Goal: Task Accomplishment & Management: Use online tool/utility

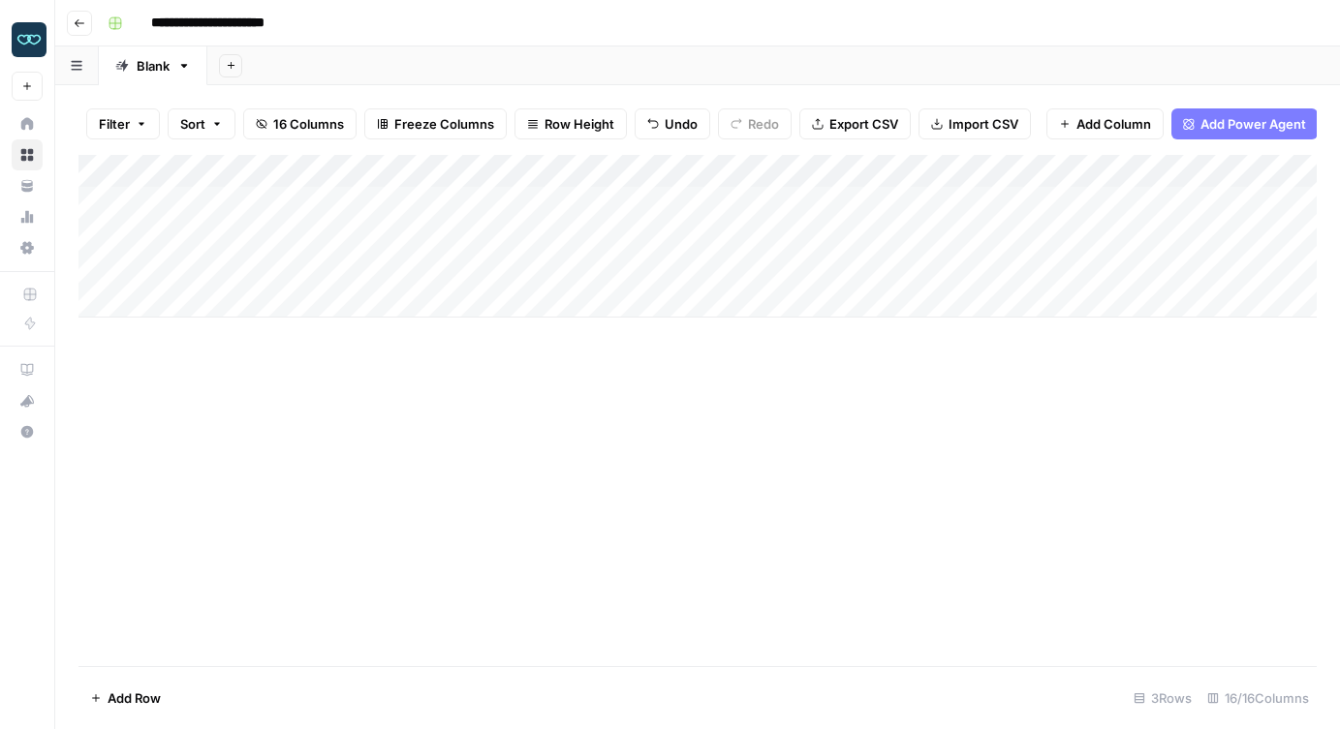
click at [641, 542] on div "Add Column" at bounding box center [697, 410] width 1238 height 511
click at [419, 171] on div "Add Column" at bounding box center [697, 236] width 1238 height 163
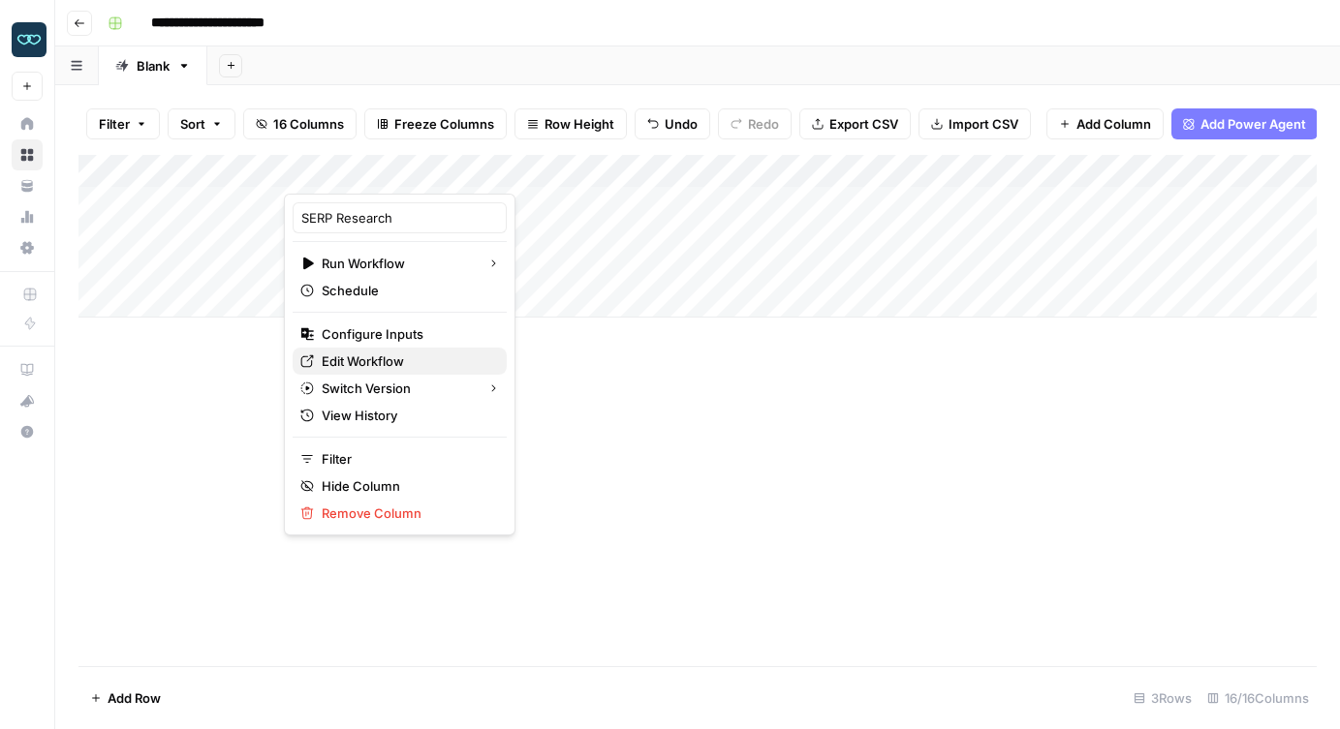
click at [382, 364] on span "Edit Workflow" at bounding box center [407, 361] width 170 height 19
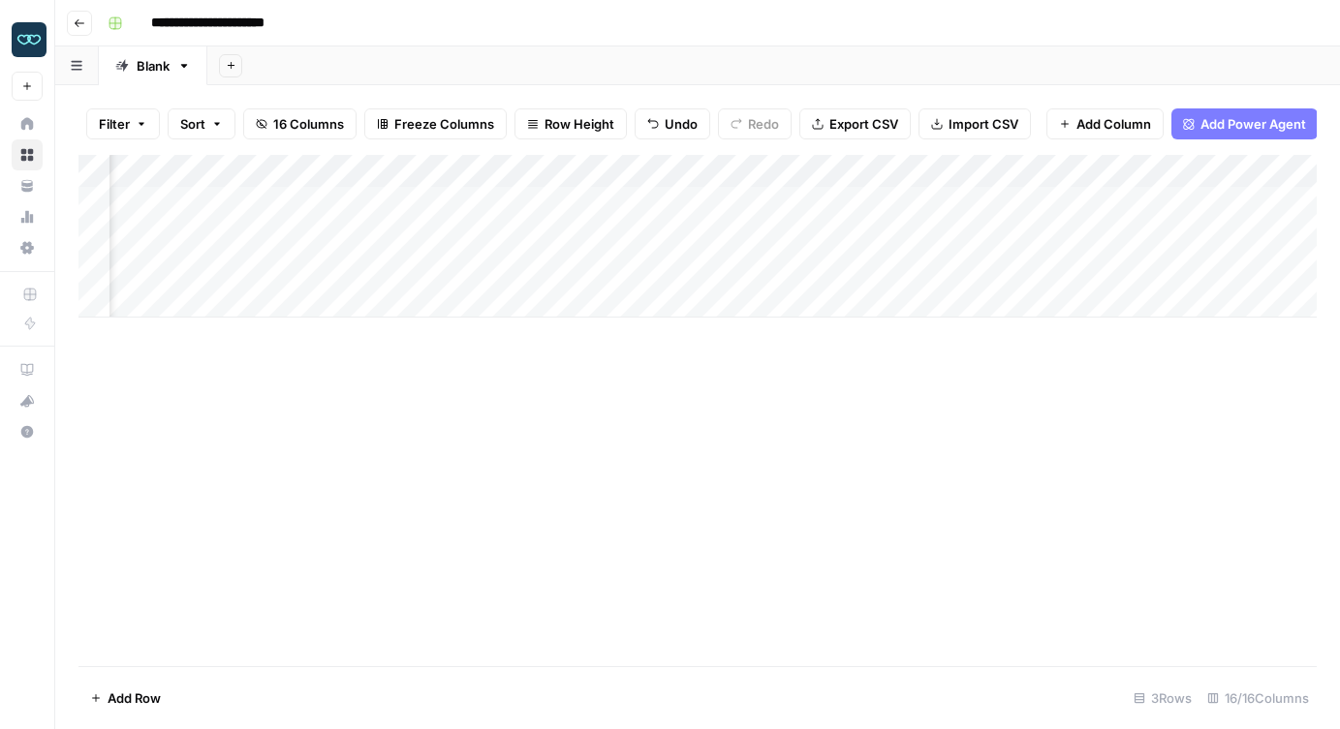
scroll to position [0, 204]
click at [674, 176] on div "Add Column" at bounding box center [697, 236] width 1238 height 163
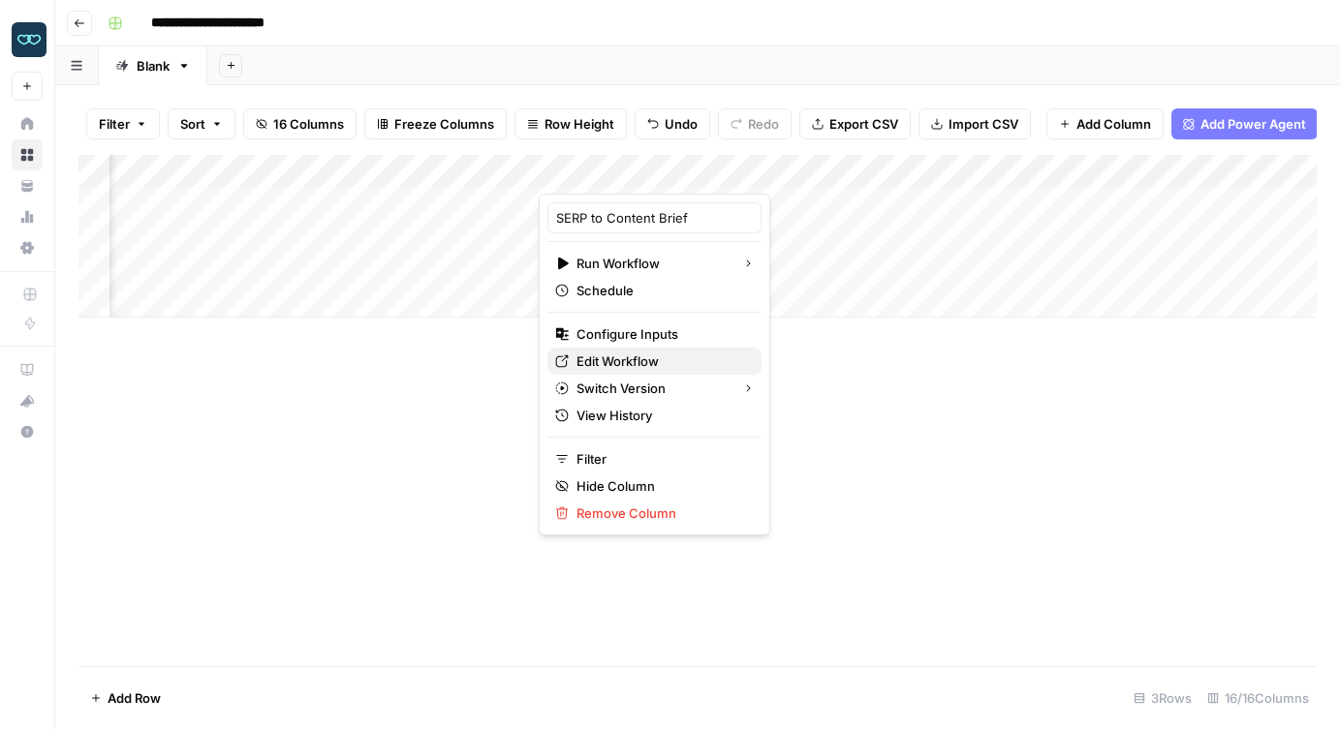
click at [630, 355] on span "Edit Workflow" at bounding box center [661, 361] width 170 height 19
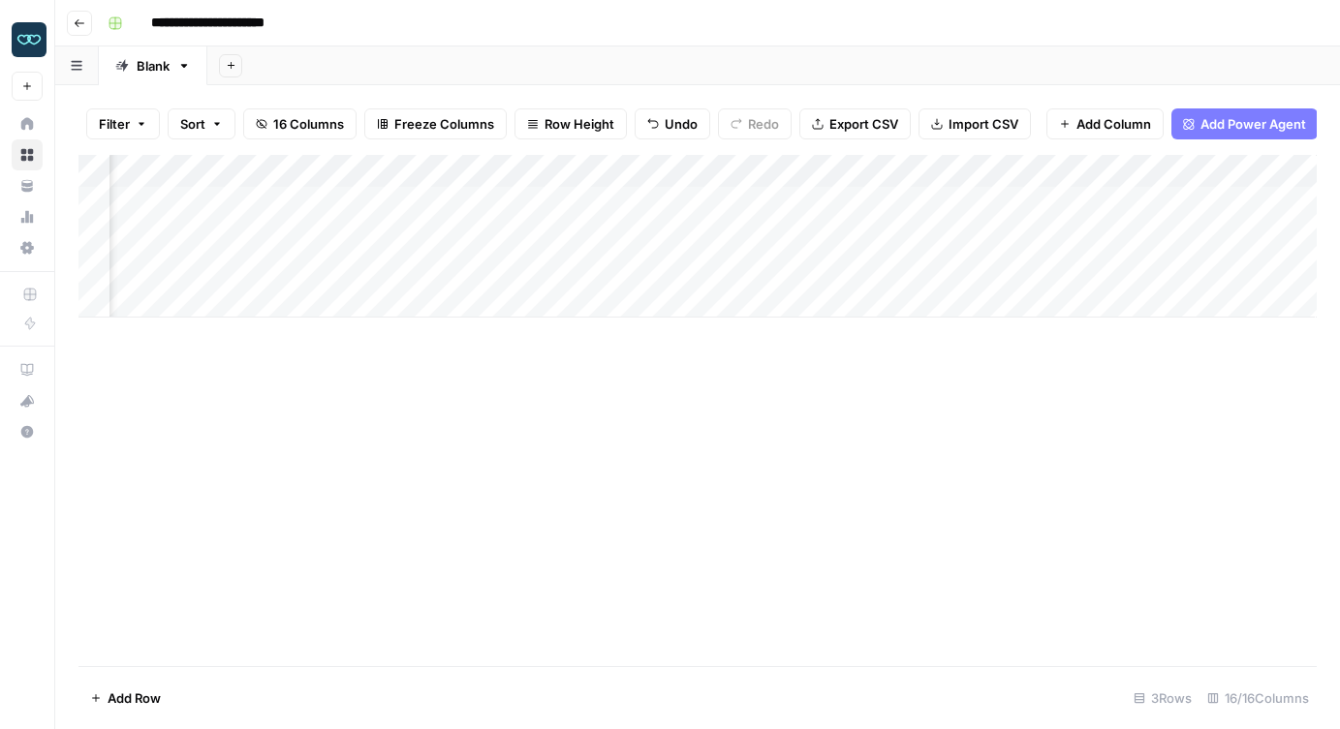
scroll to position [0, 1749]
click at [401, 171] on div "Add Column" at bounding box center [697, 236] width 1238 height 163
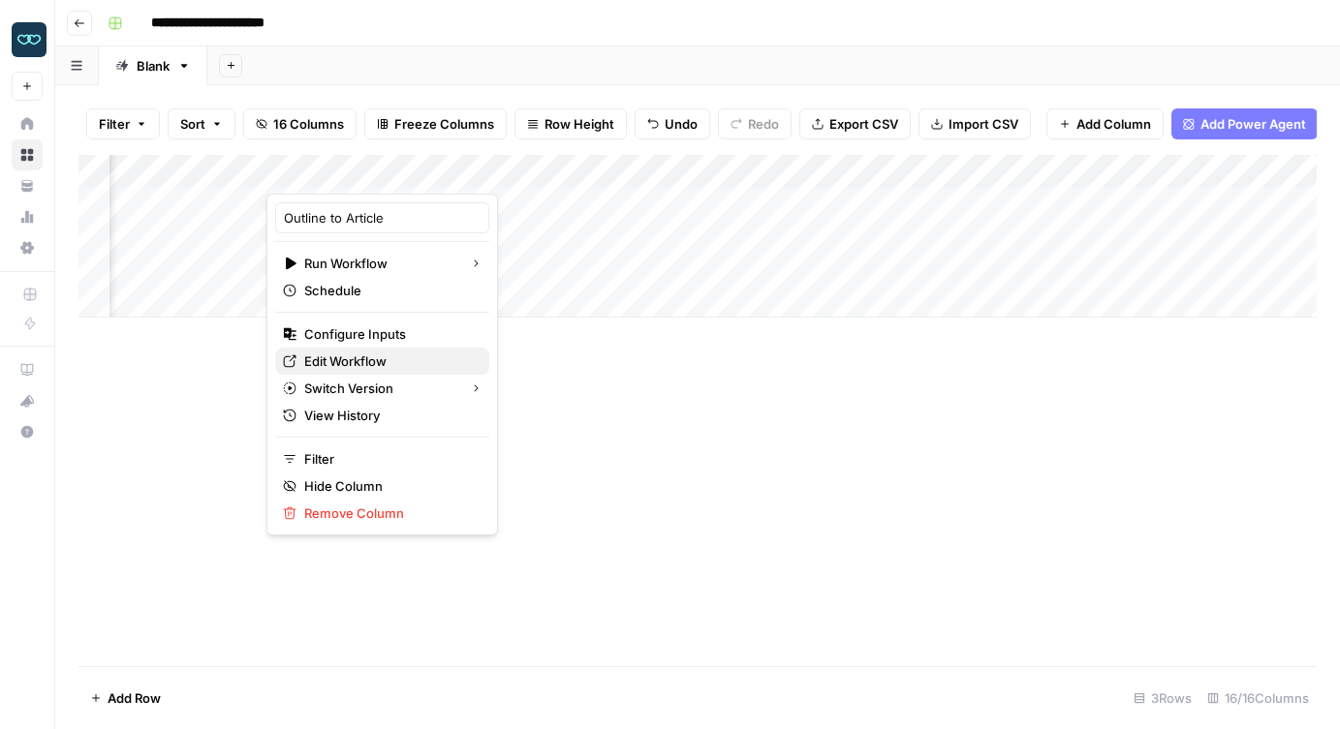
click at [352, 365] on span "Edit Workflow" at bounding box center [389, 361] width 170 height 19
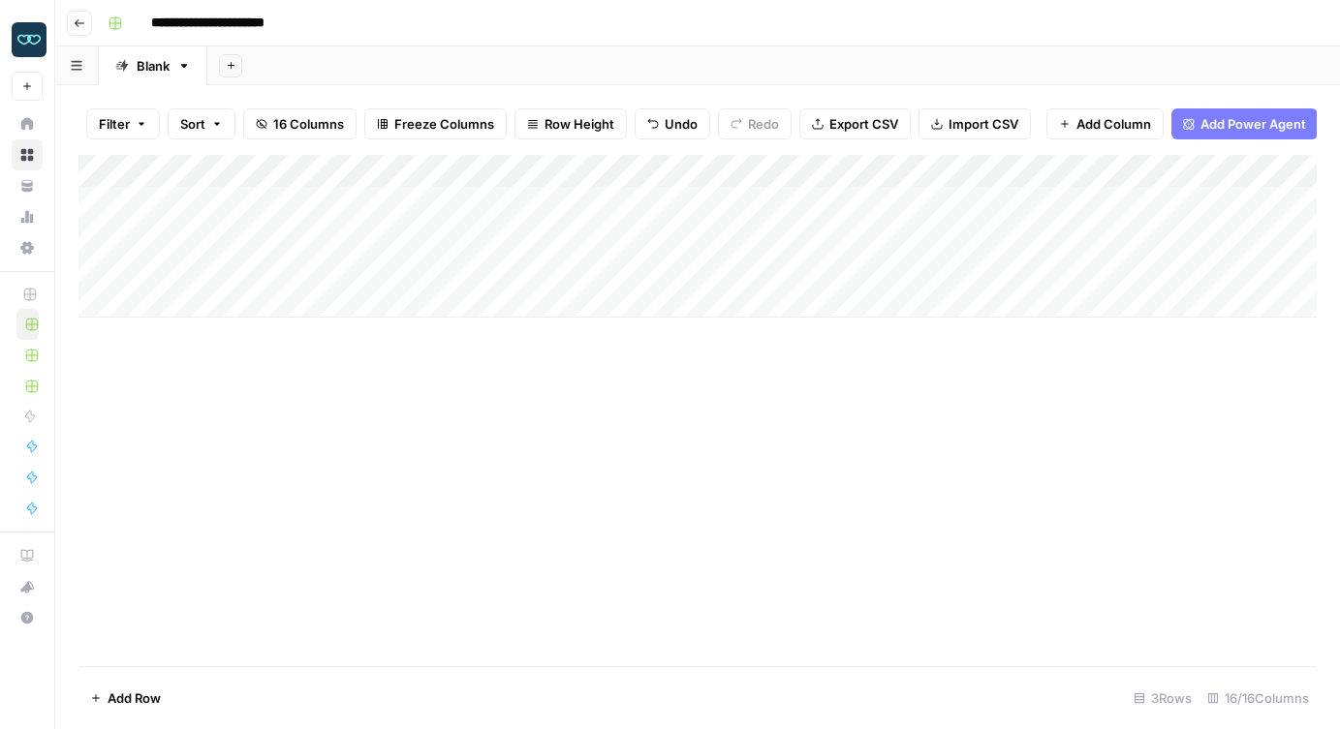
scroll to position [0, 0]
click at [228, 25] on input "**********" at bounding box center [227, 23] width 171 height 31
click at [160, 295] on div "Add Column" at bounding box center [697, 236] width 1238 height 163
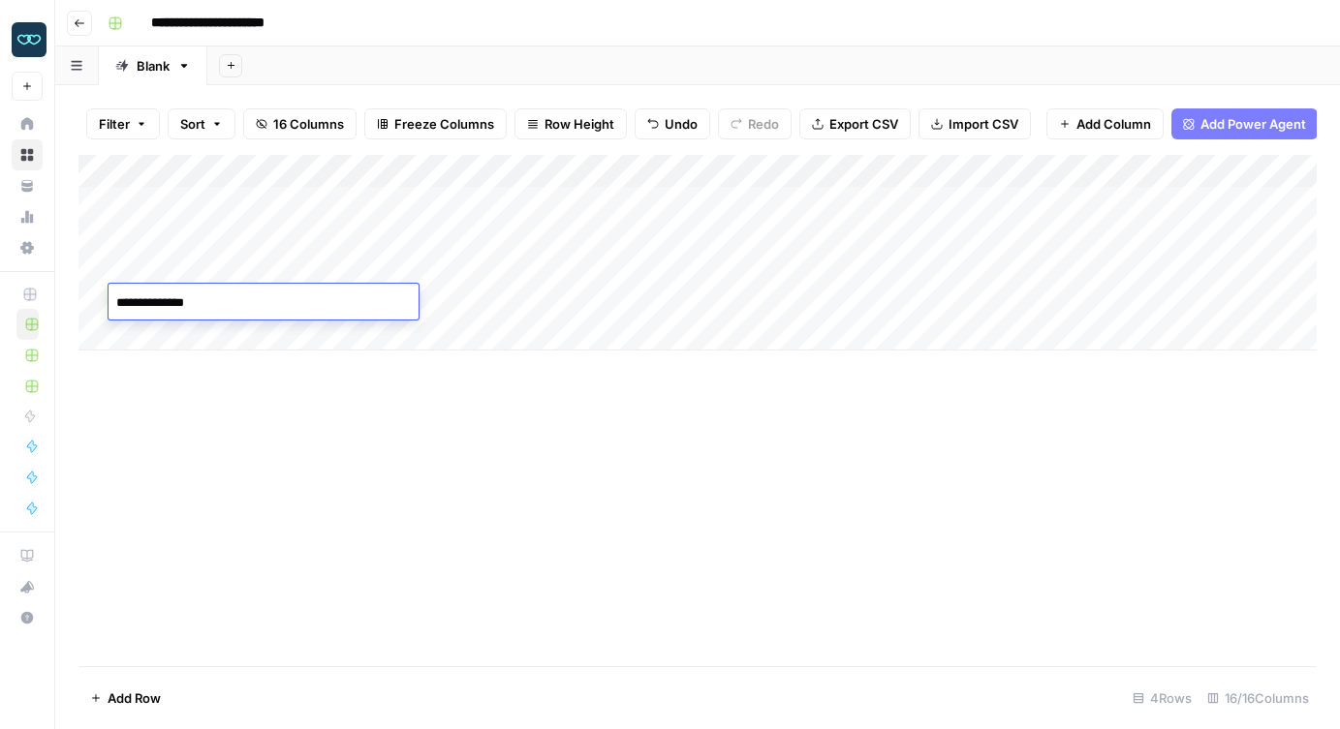
type textarea "**********"
click at [284, 432] on div "Add Column" at bounding box center [697, 410] width 1238 height 511
click at [709, 270] on div "Add Column" at bounding box center [697, 253] width 1238 height 196
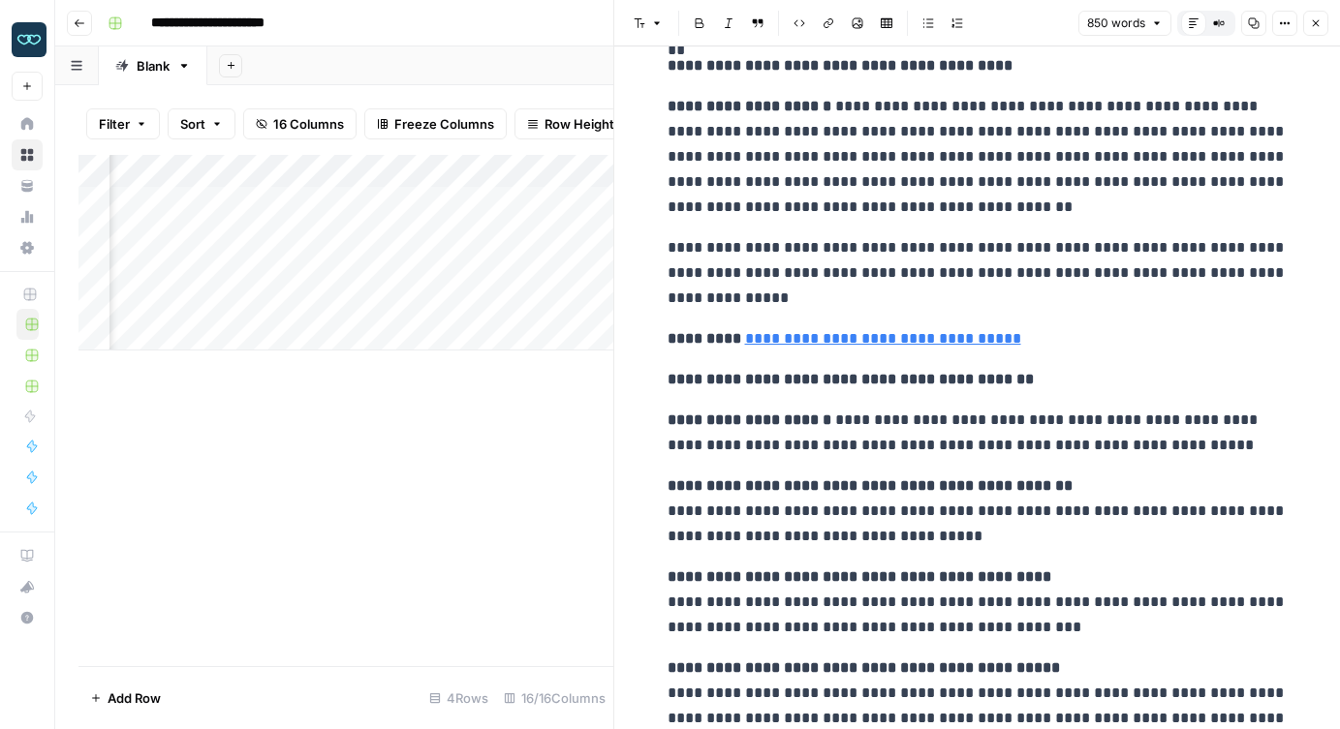
scroll to position [3984, 0]
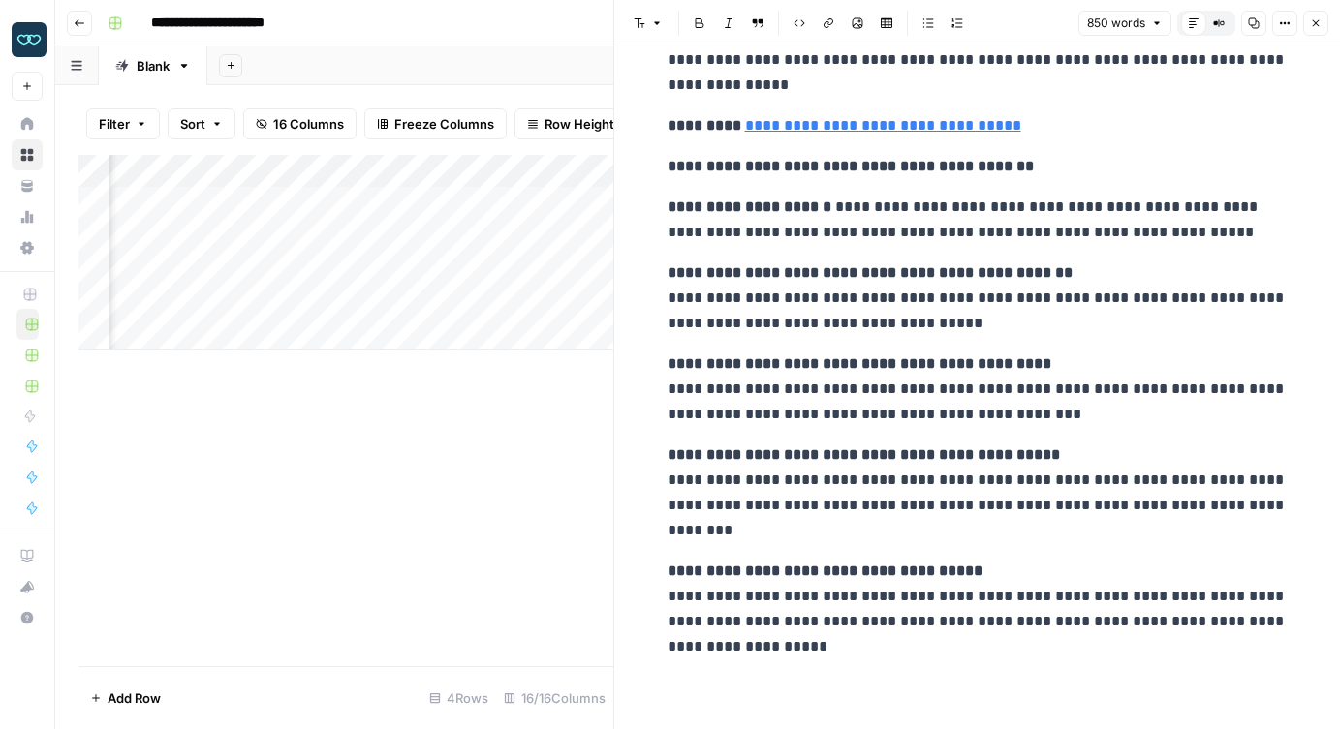
click at [1317, 27] on icon "button" at bounding box center [1316, 23] width 12 height 12
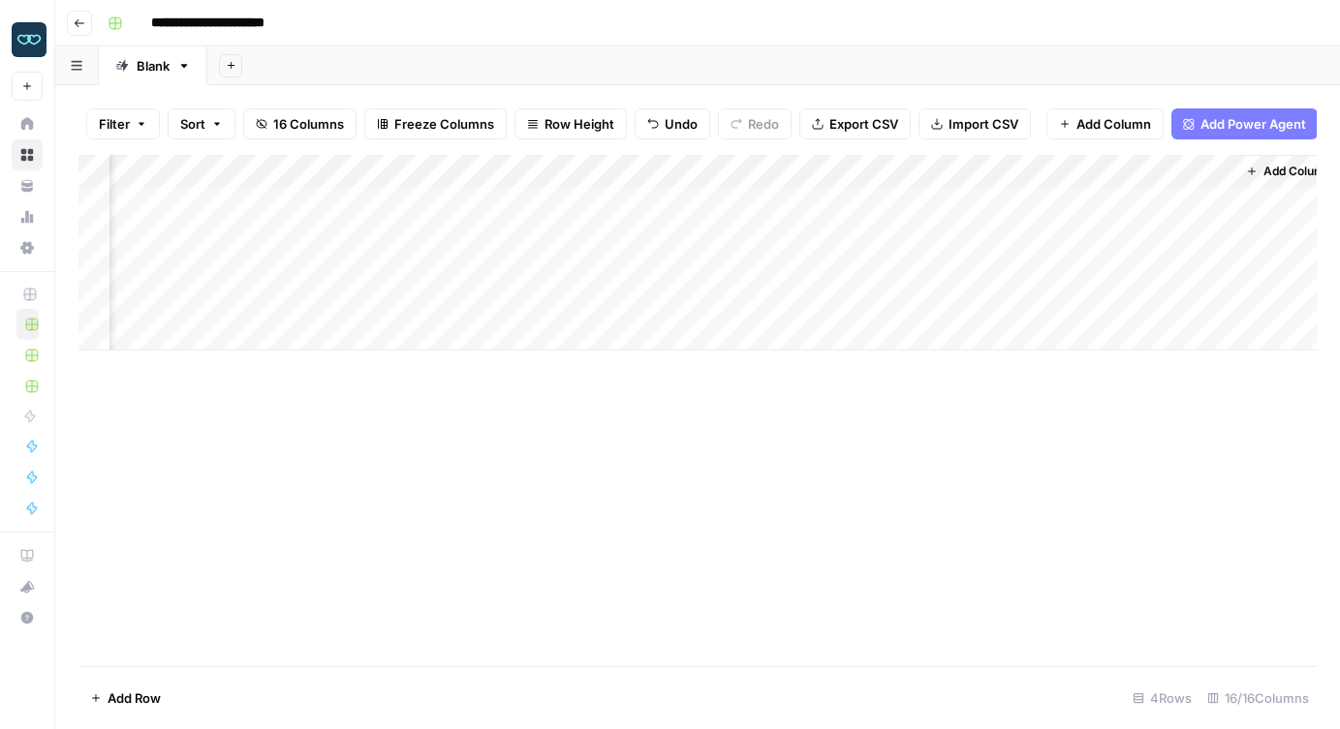
scroll to position [0, 1854]
click at [768, 240] on div "Add Column" at bounding box center [697, 253] width 1238 height 196
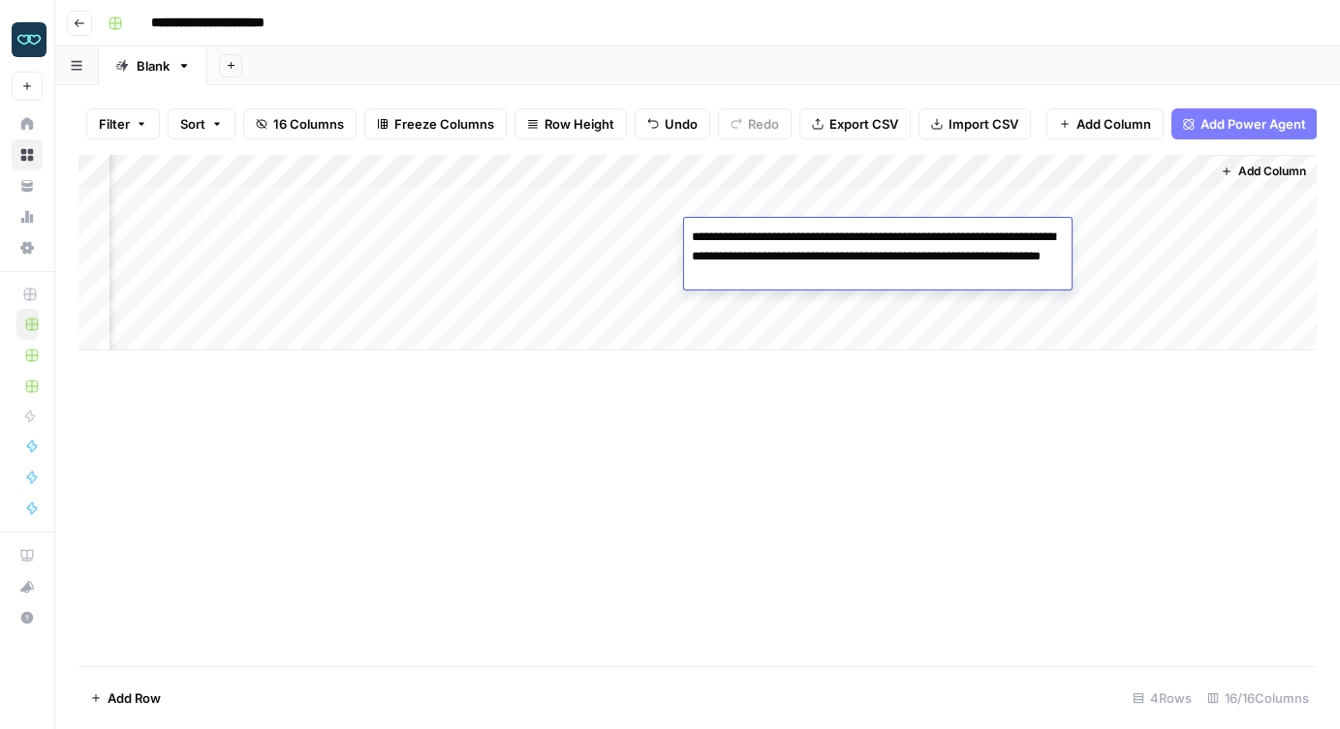
click at [770, 423] on div "Add Column" at bounding box center [697, 410] width 1238 height 511
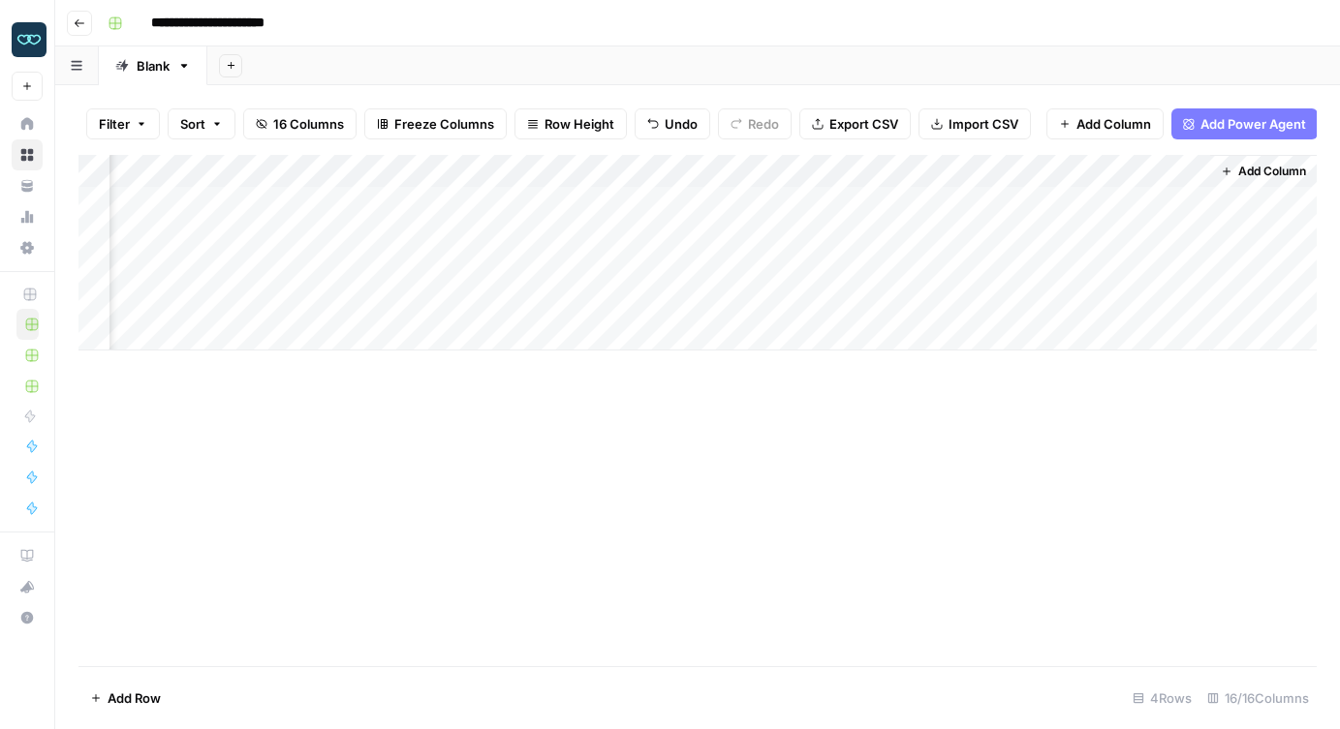
click at [757, 198] on div "Add Column" at bounding box center [697, 253] width 1238 height 196
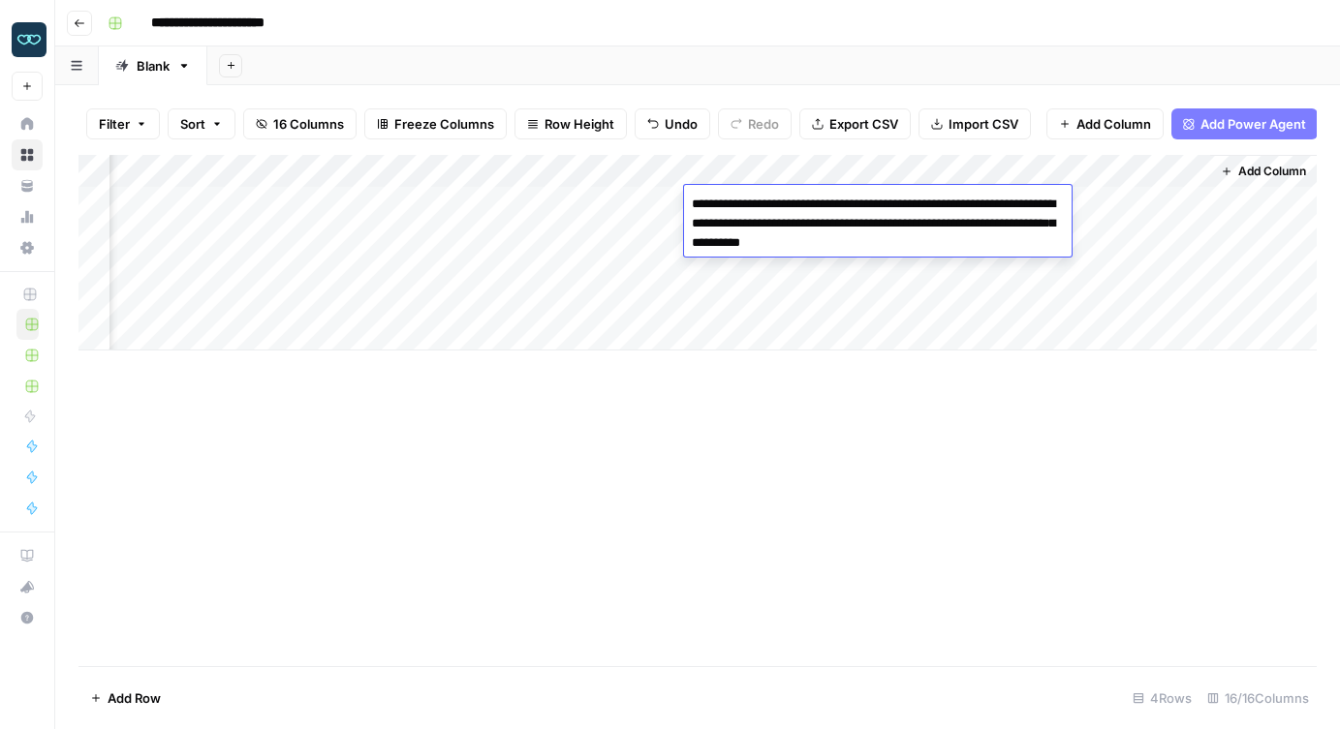
click at [757, 198] on textarea "**********" at bounding box center [877, 224] width 387 height 66
click at [741, 460] on div "Add Column" at bounding box center [697, 410] width 1238 height 511
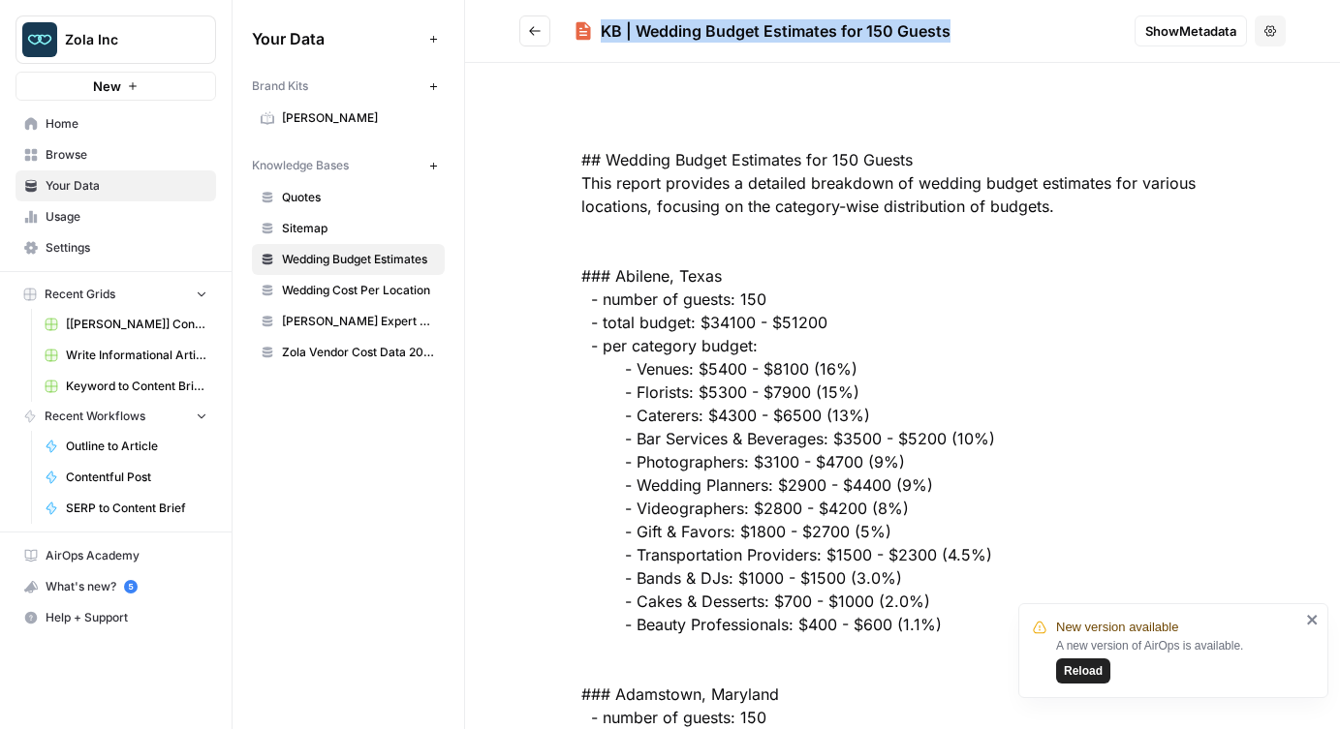
click at [97, 125] on span "Home" at bounding box center [127, 123] width 162 height 17
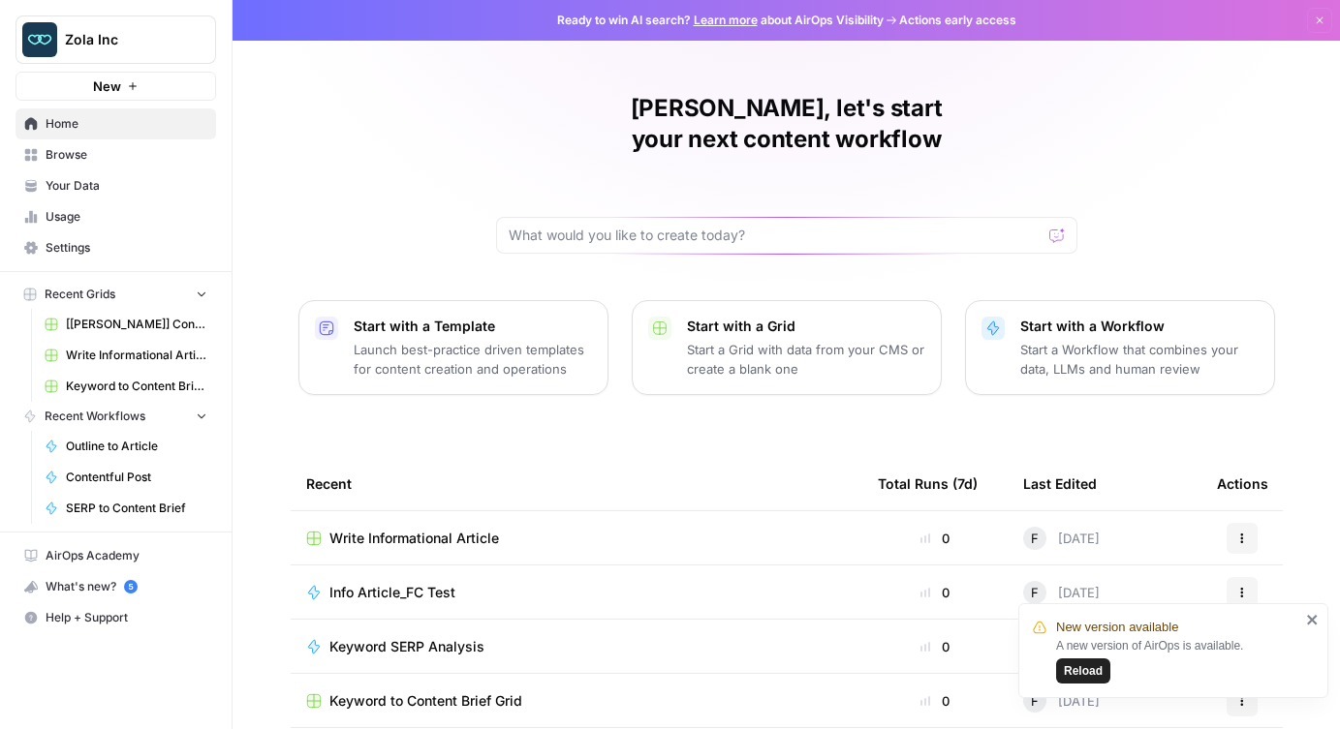
click at [86, 153] on span "Browse" at bounding box center [127, 154] width 162 height 17
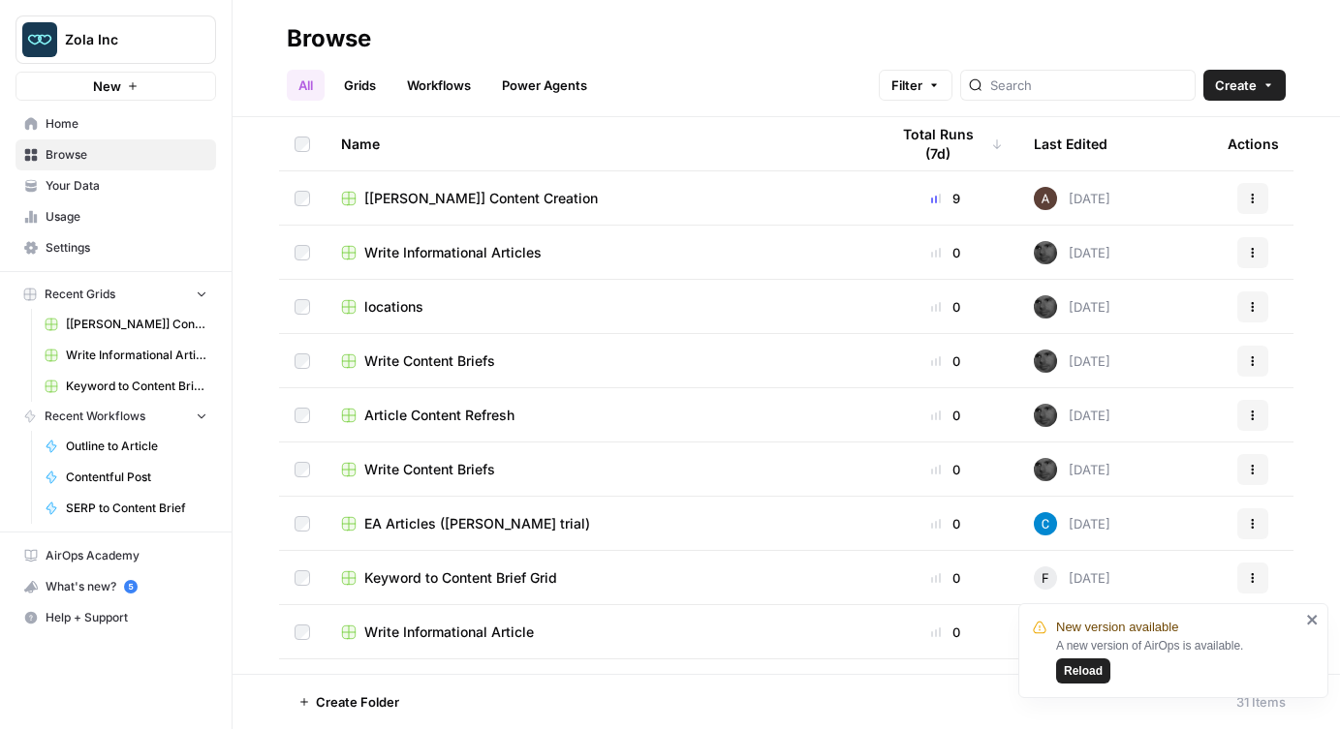
click at [119, 188] on span "Your Data" at bounding box center [127, 185] width 162 height 17
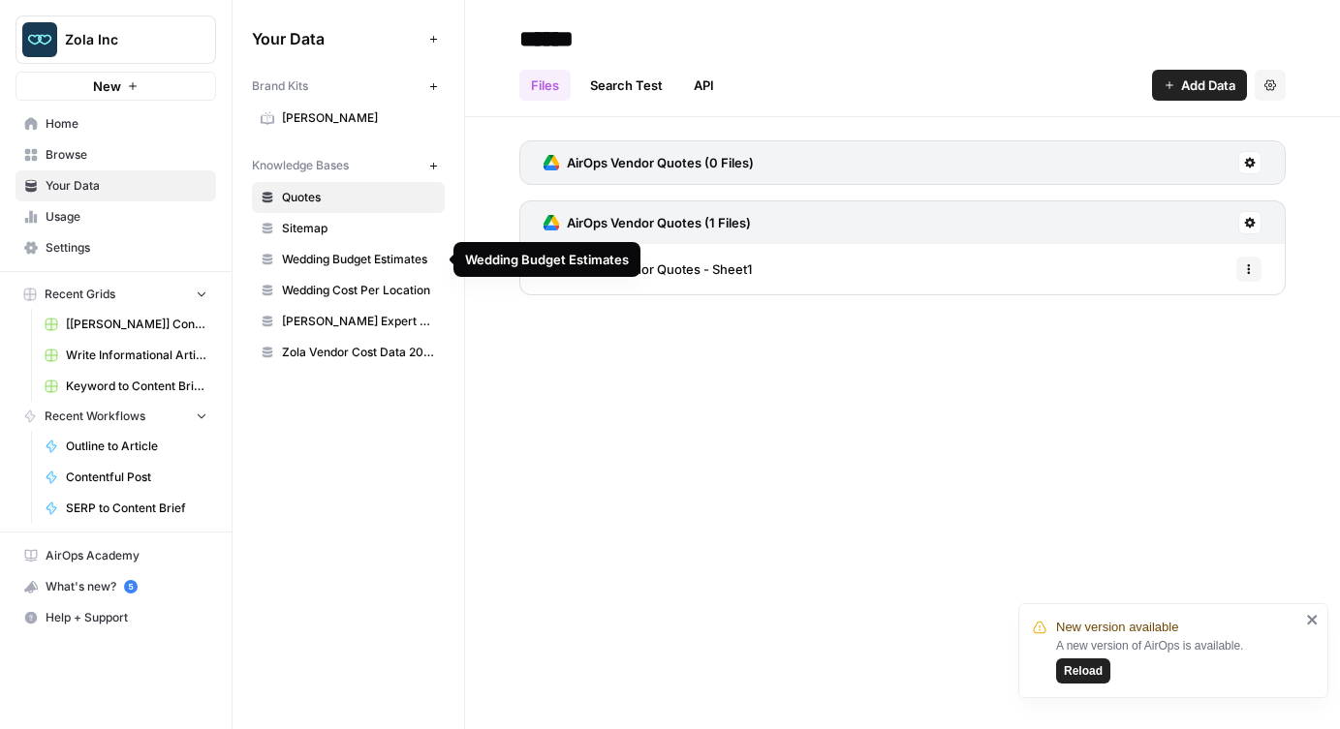
click at [355, 350] on span "Zola Vendor Cost Data 2025" at bounding box center [359, 352] width 154 height 17
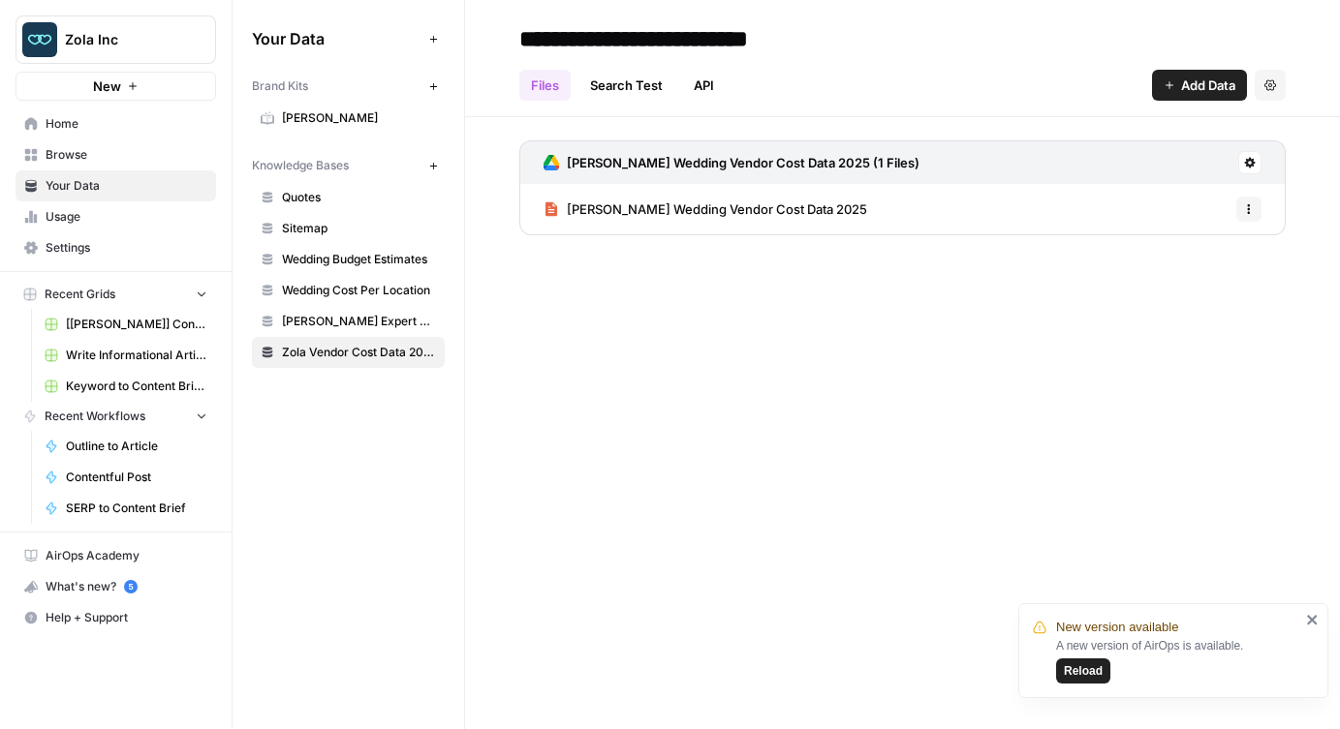
click at [357, 322] on span "[PERSON_NAME] Expert Advice Articles" at bounding box center [359, 321] width 154 height 17
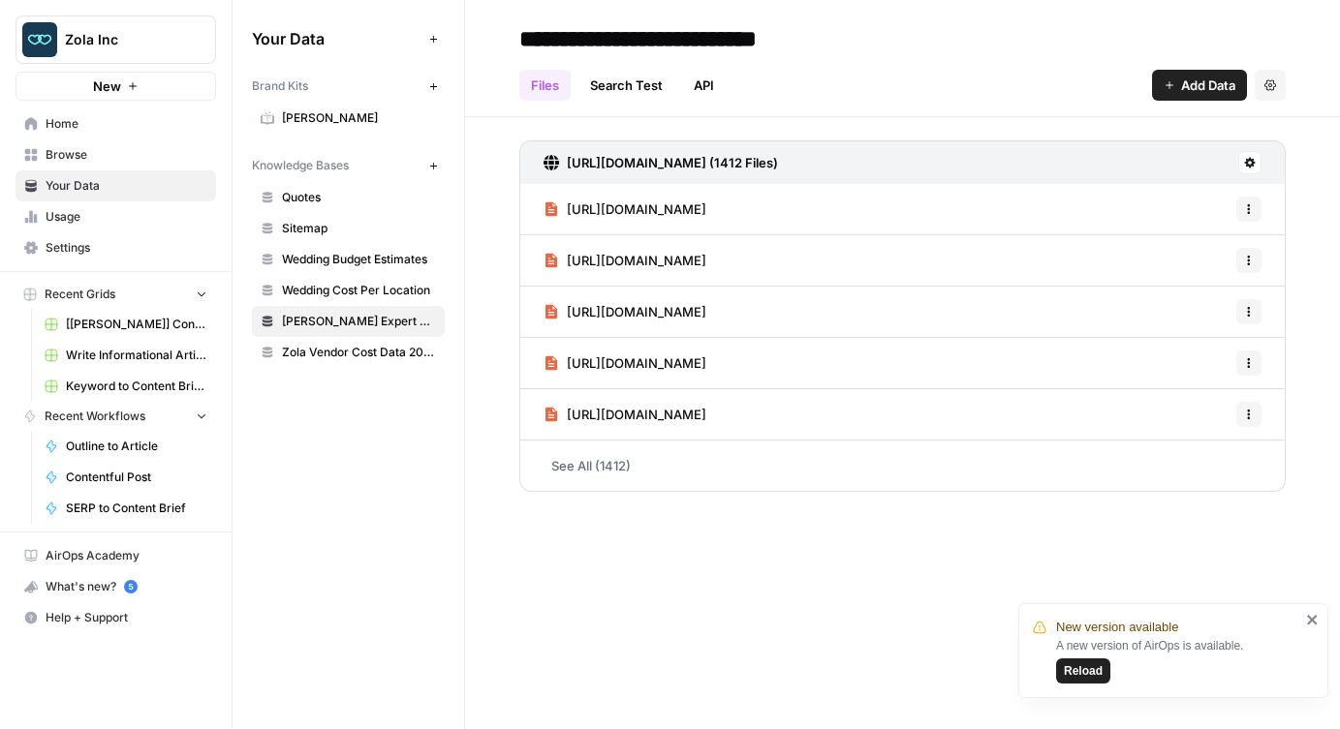
click at [1311, 621] on icon "close" at bounding box center [1312, 620] width 10 height 10
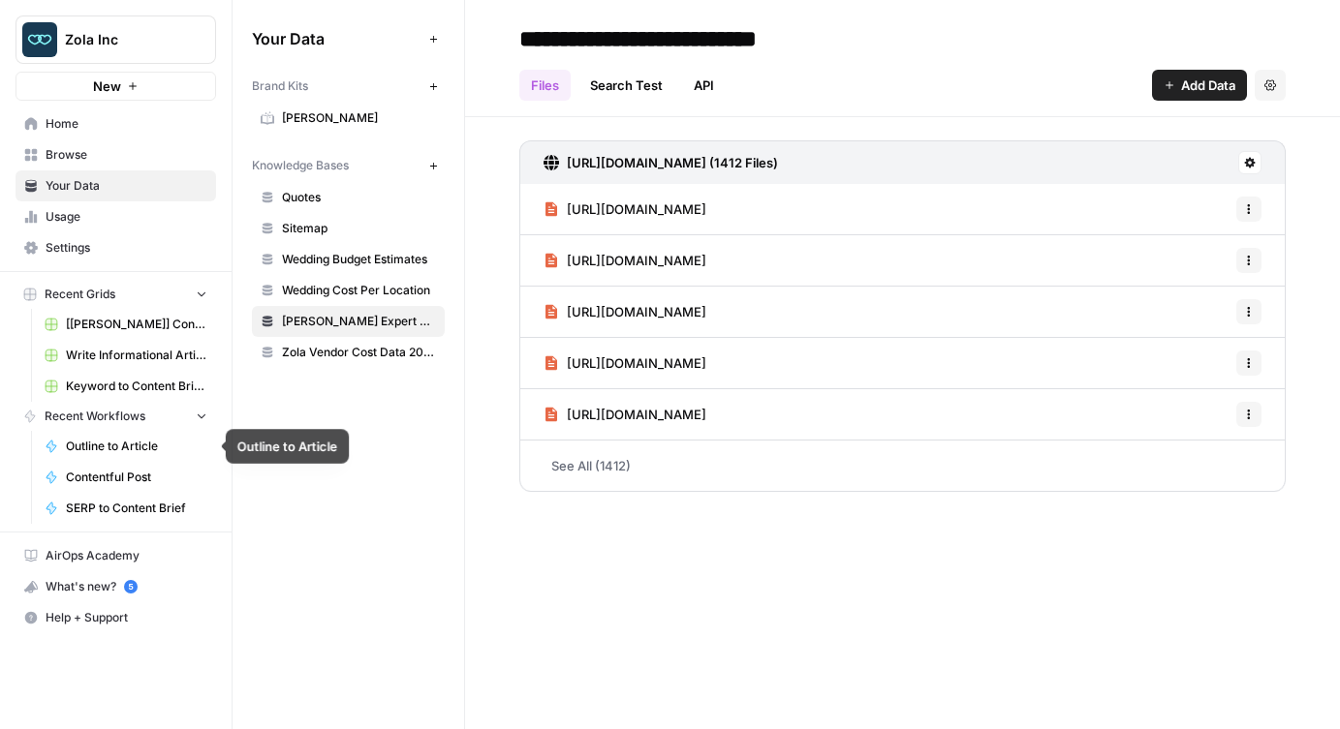
click at [121, 447] on span "Outline to Article" at bounding box center [136, 446] width 141 height 17
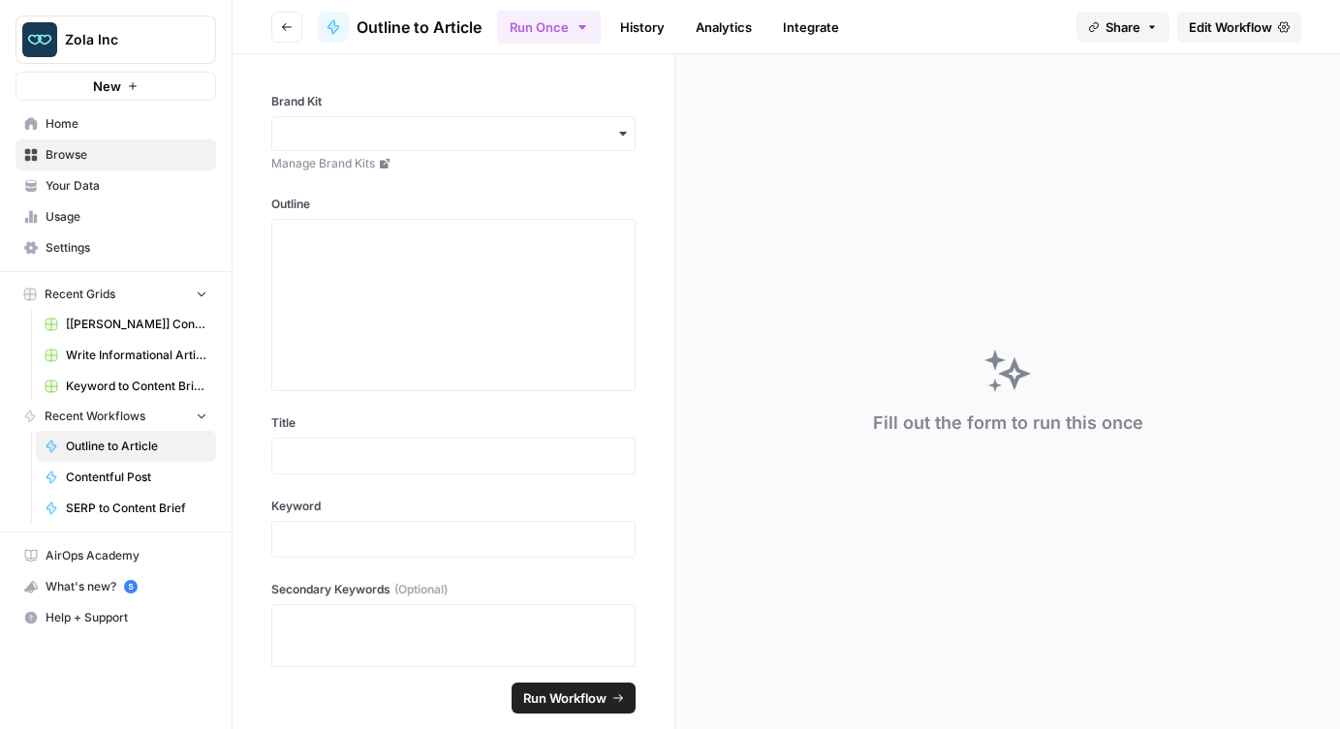
click at [1239, 22] on span "Edit Workflow" at bounding box center [1229, 26] width 83 height 19
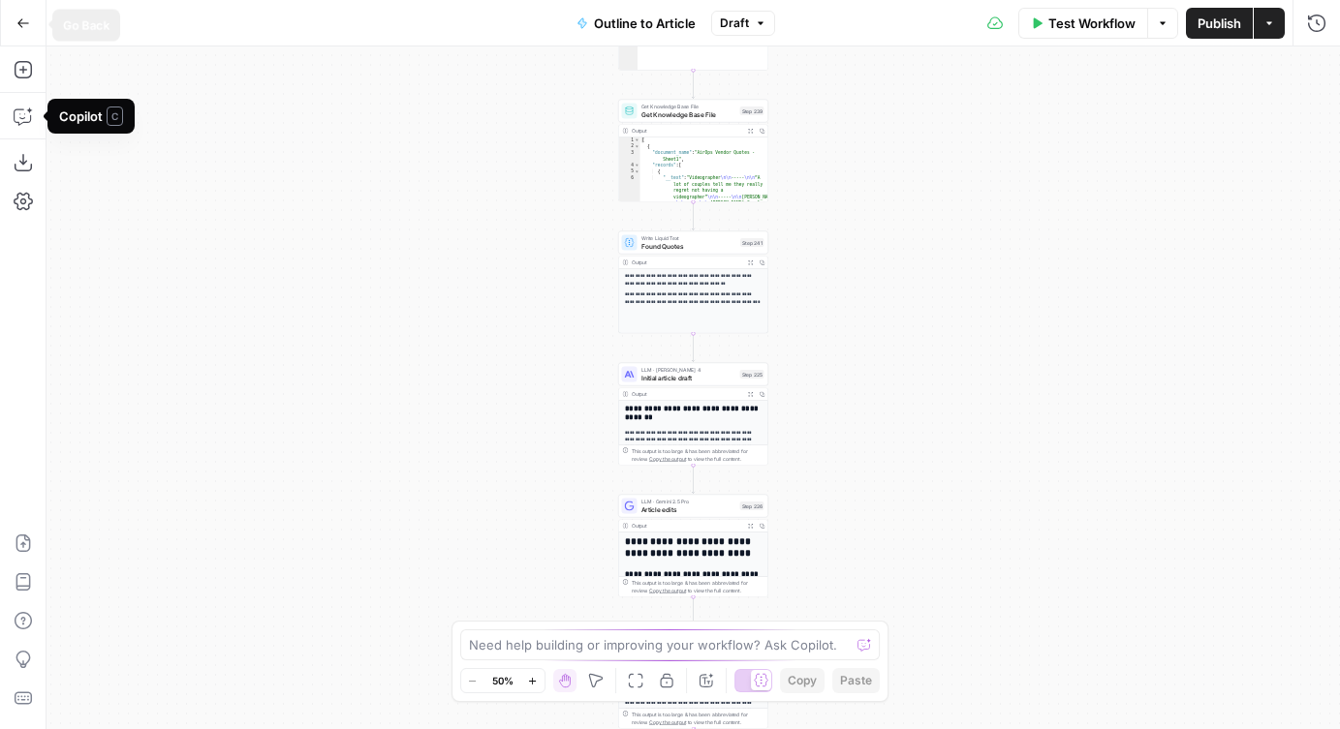
click at [17, 26] on icon "button" at bounding box center [23, 23] width 14 height 14
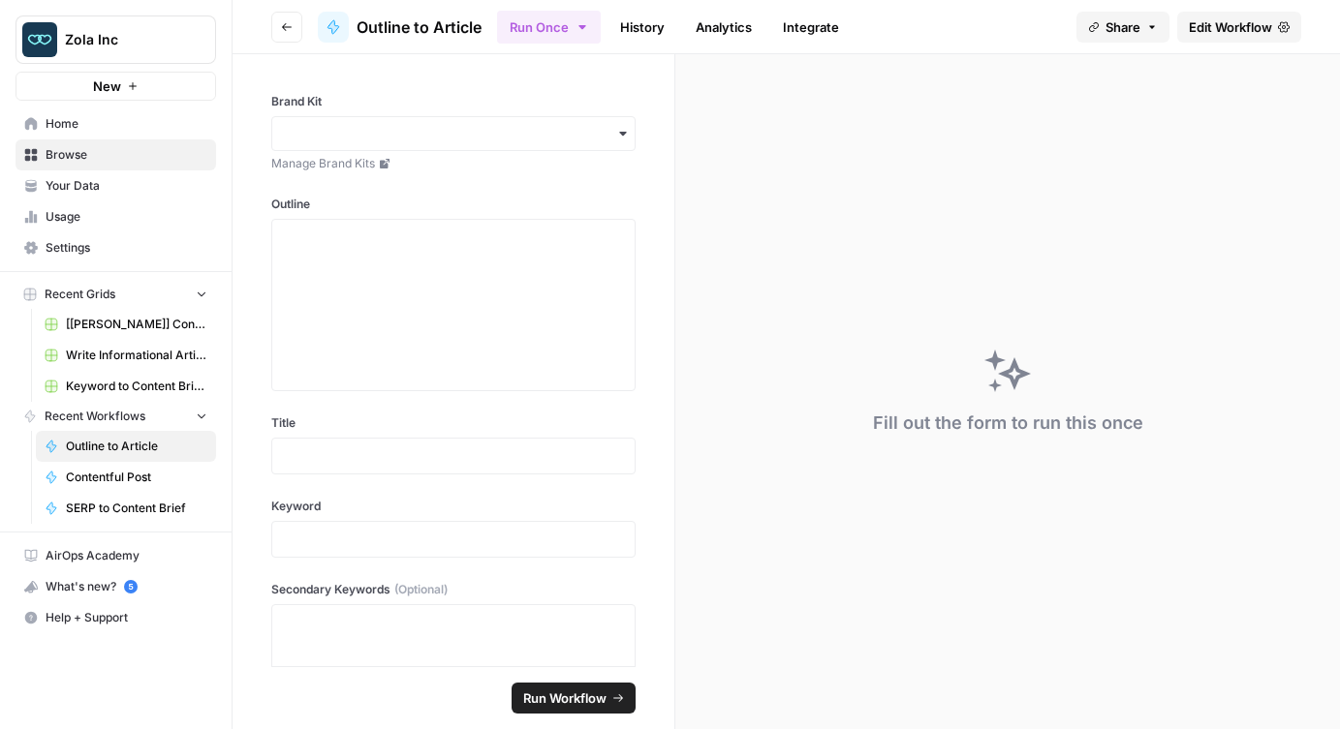
click at [89, 178] on span "Your Data" at bounding box center [127, 185] width 162 height 17
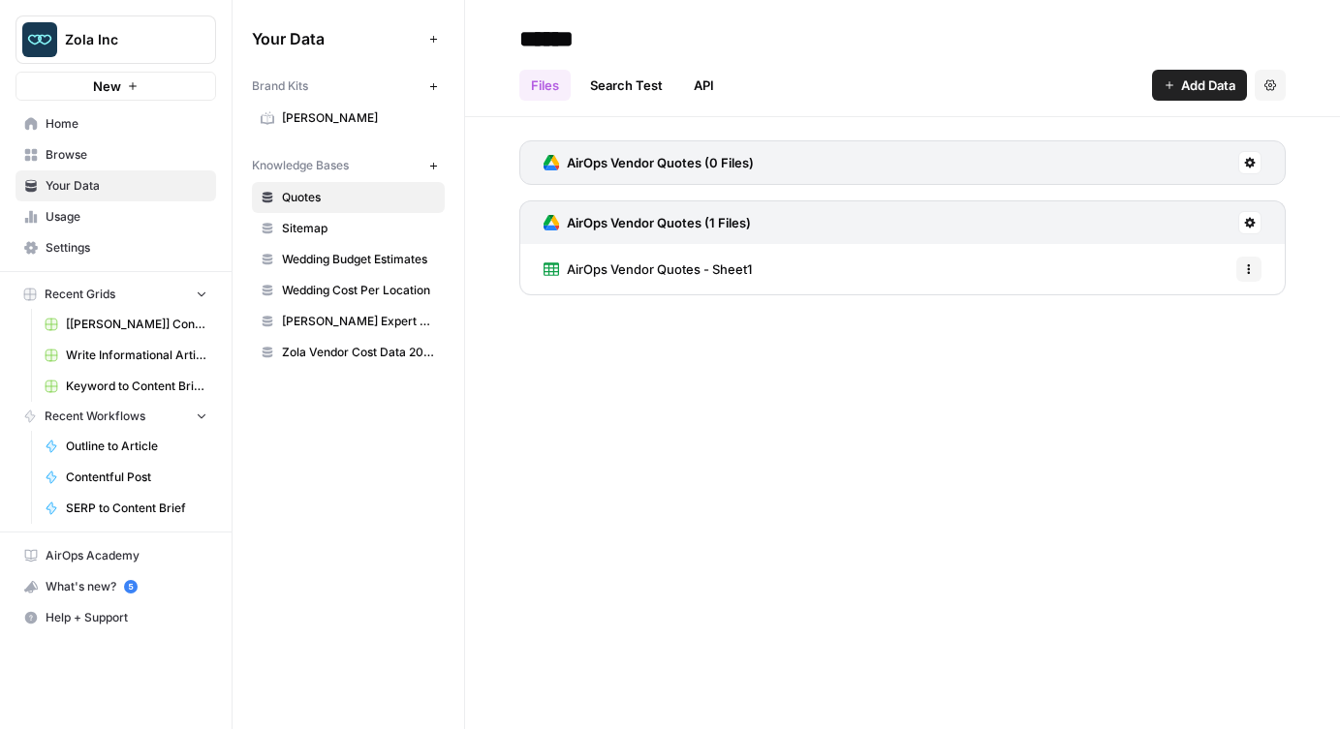
click at [79, 157] on span "Browse" at bounding box center [127, 154] width 162 height 17
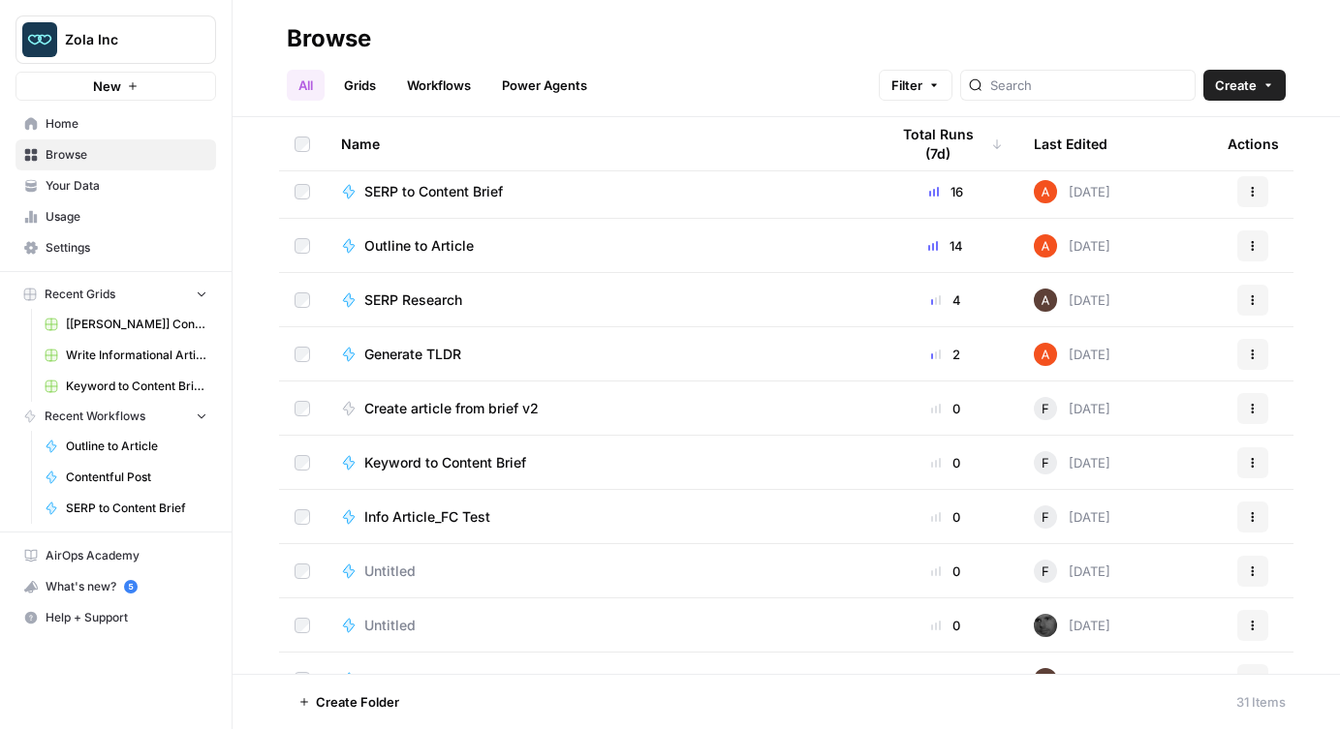
scroll to position [606, 0]
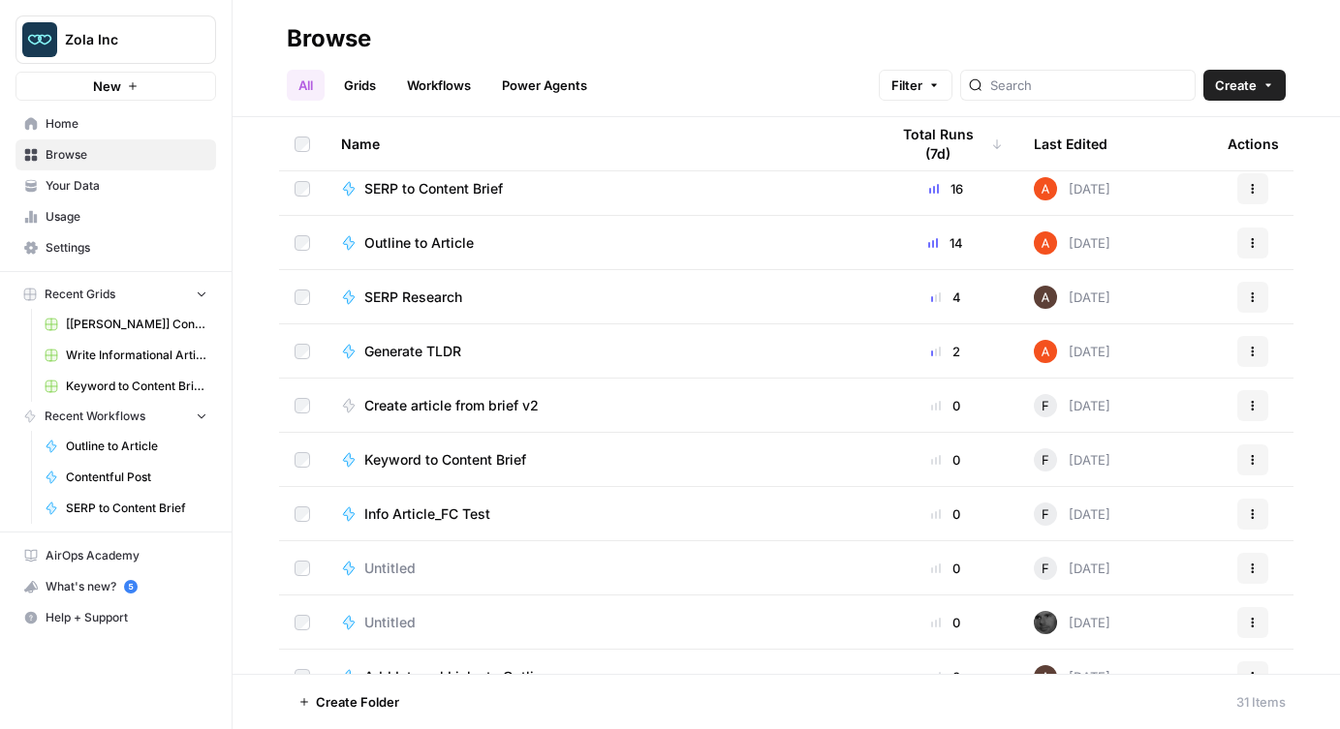
click at [437, 513] on span "Info Article_FC Test" at bounding box center [427, 514] width 126 height 19
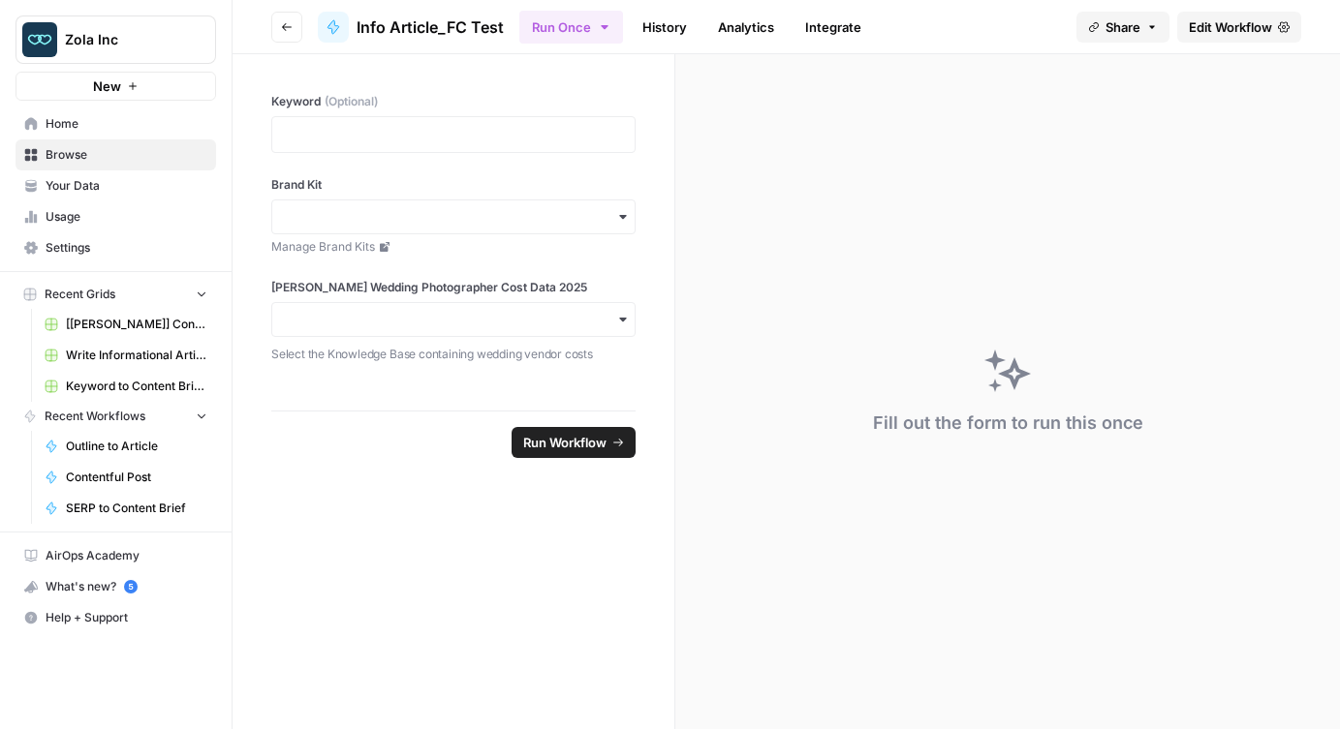
click at [1220, 26] on span "Edit Workflow" at bounding box center [1229, 26] width 83 height 19
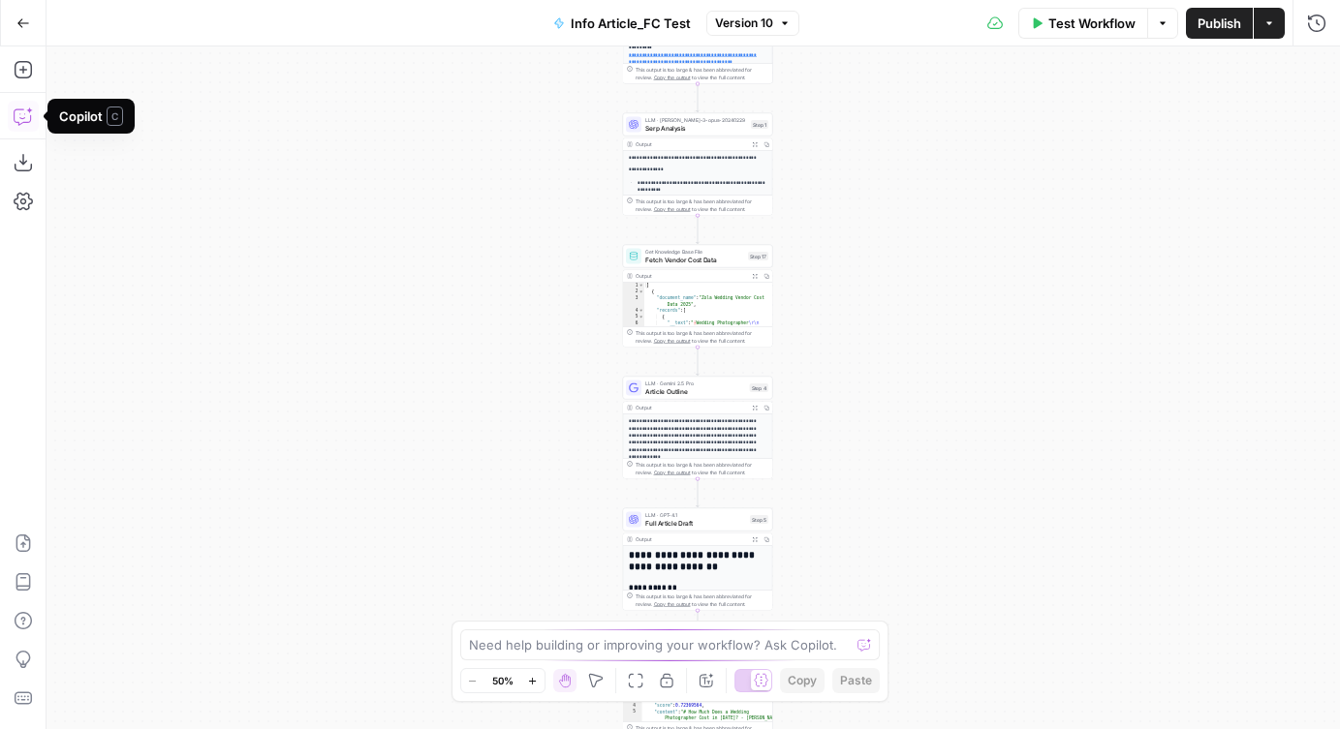
click at [29, 109] on icon "button" at bounding box center [29, 111] width 7 height 7
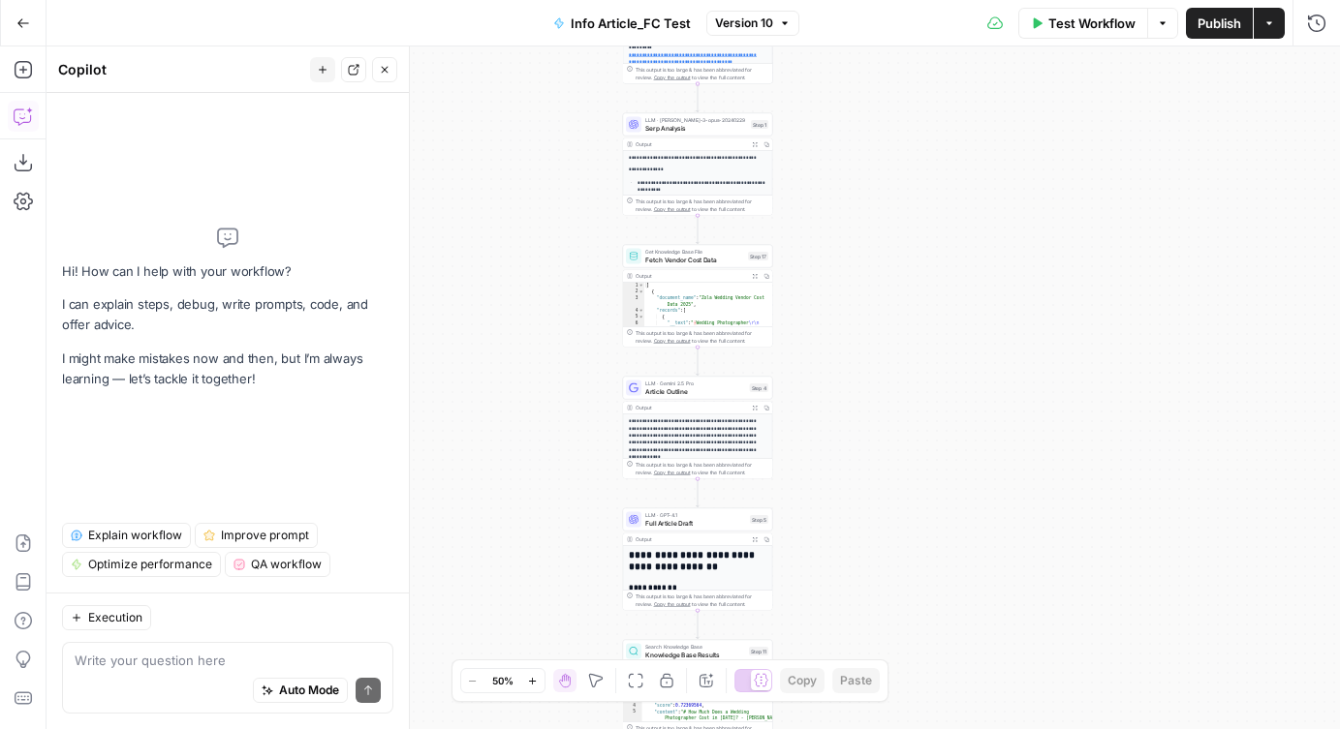
click at [24, 21] on icon "button" at bounding box center [23, 23] width 14 height 14
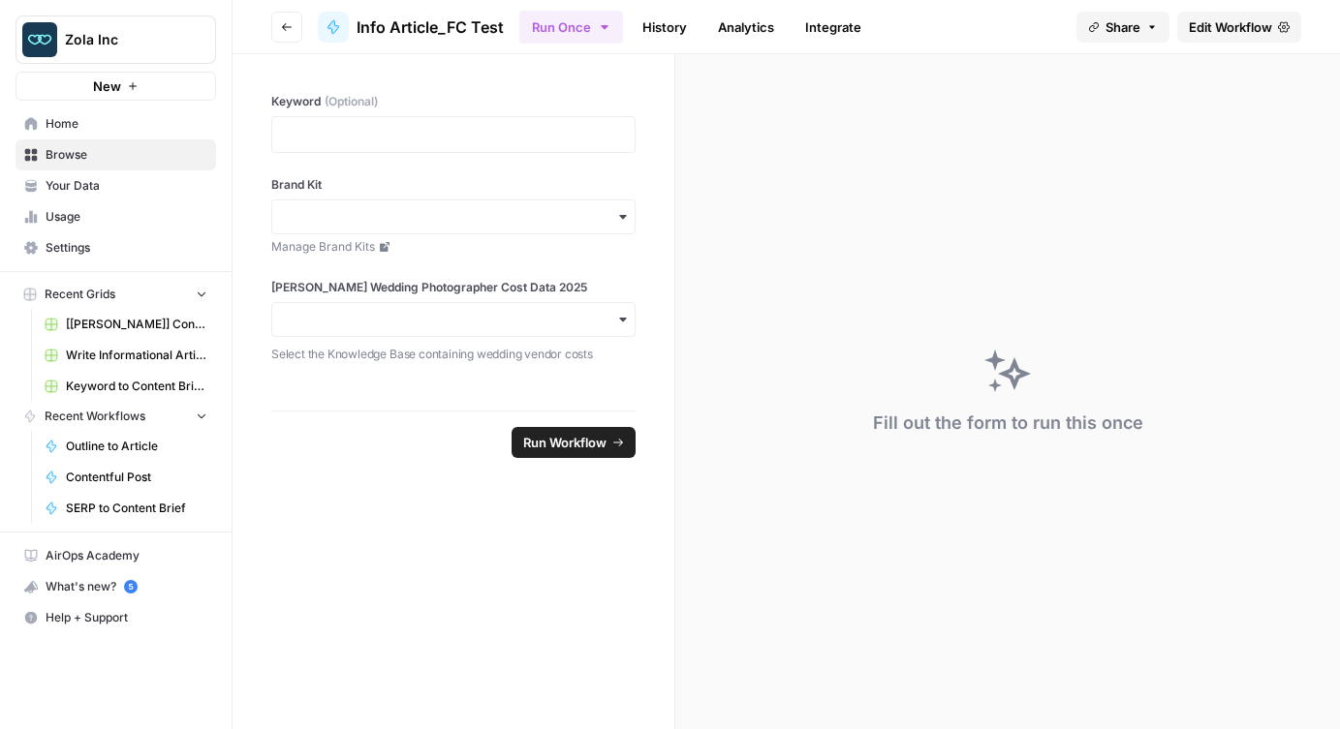
click at [51, 160] on span "Browse" at bounding box center [127, 154] width 162 height 17
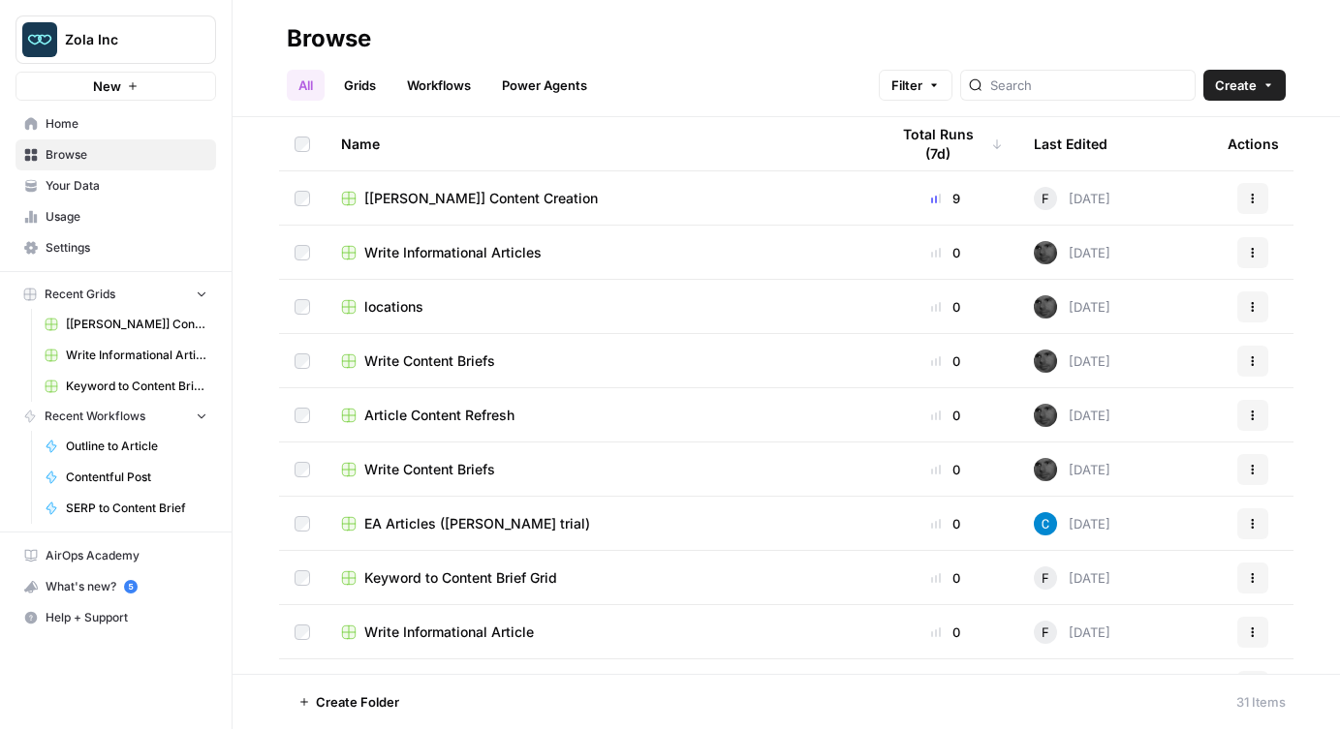
click at [457, 197] on span "[[PERSON_NAME]] Content Creation" at bounding box center [480, 198] width 233 height 19
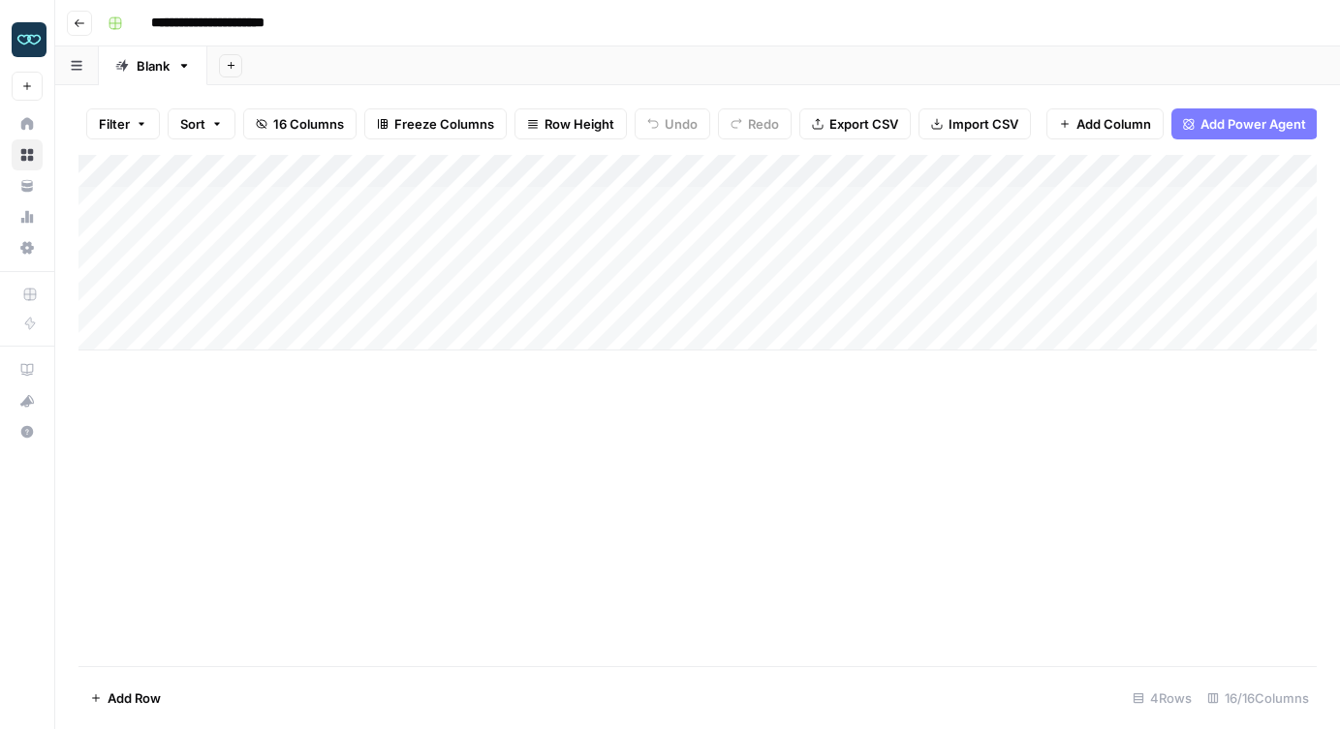
click at [182, 298] on div "Add Column" at bounding box center [697, 253] width 1238 height 196
click at [262, 453] on div "Add Column" at bounding box center [697, 410] width 1238 height 511
click at [578, 268] on div "Add Column" at bounding box center [697, 253] width 1238 height 196
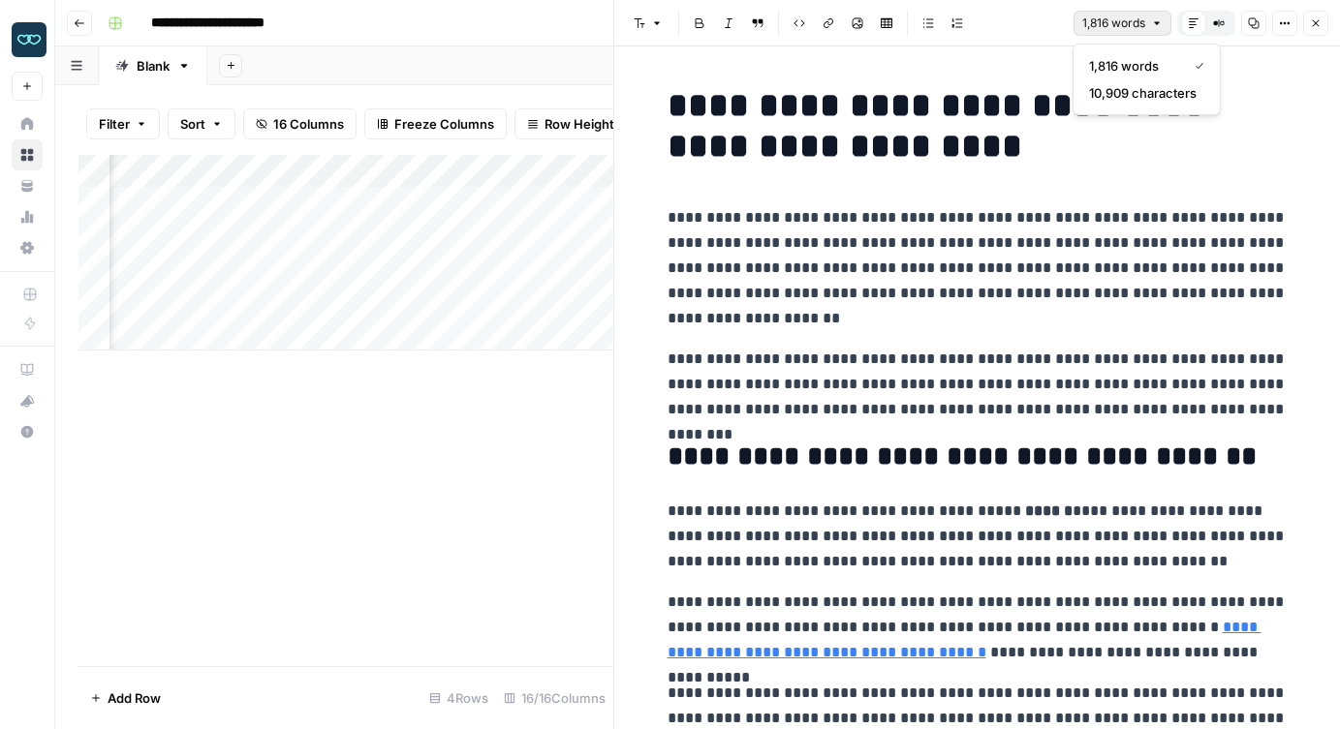
click at [1111, 18] on span "1,816 words" at bounding box center [1113, 23] width 63 height 17
click at [1035, 17] on div "Font style Bold Italic Block quote Code block Link Image Insert Table Bulleted …" at bounding box center [847, 23] width 442 height 25
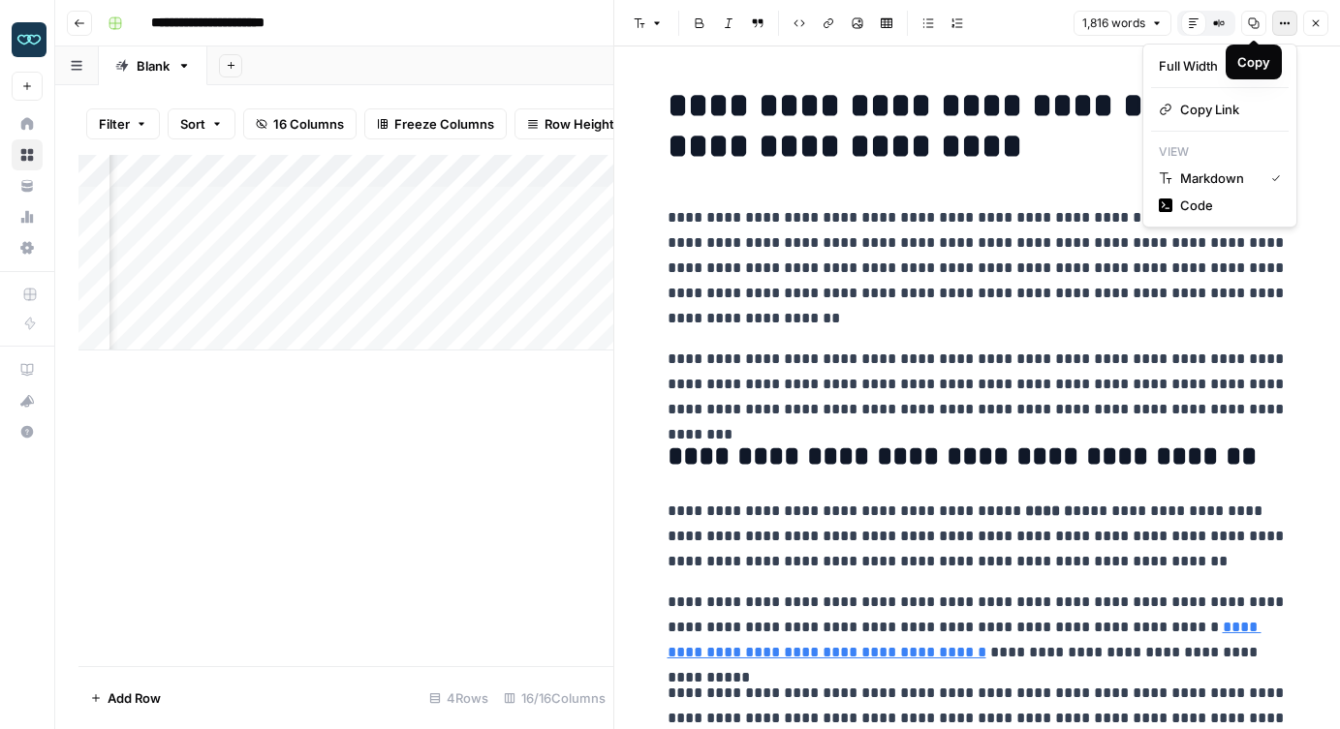
click at [1282, 21] on icon "button" at bounding box center [1285, 23] width 12 height 12
click at [1234, 210] on span "Code" at bounding box center [1226, 205] width 93 height 19
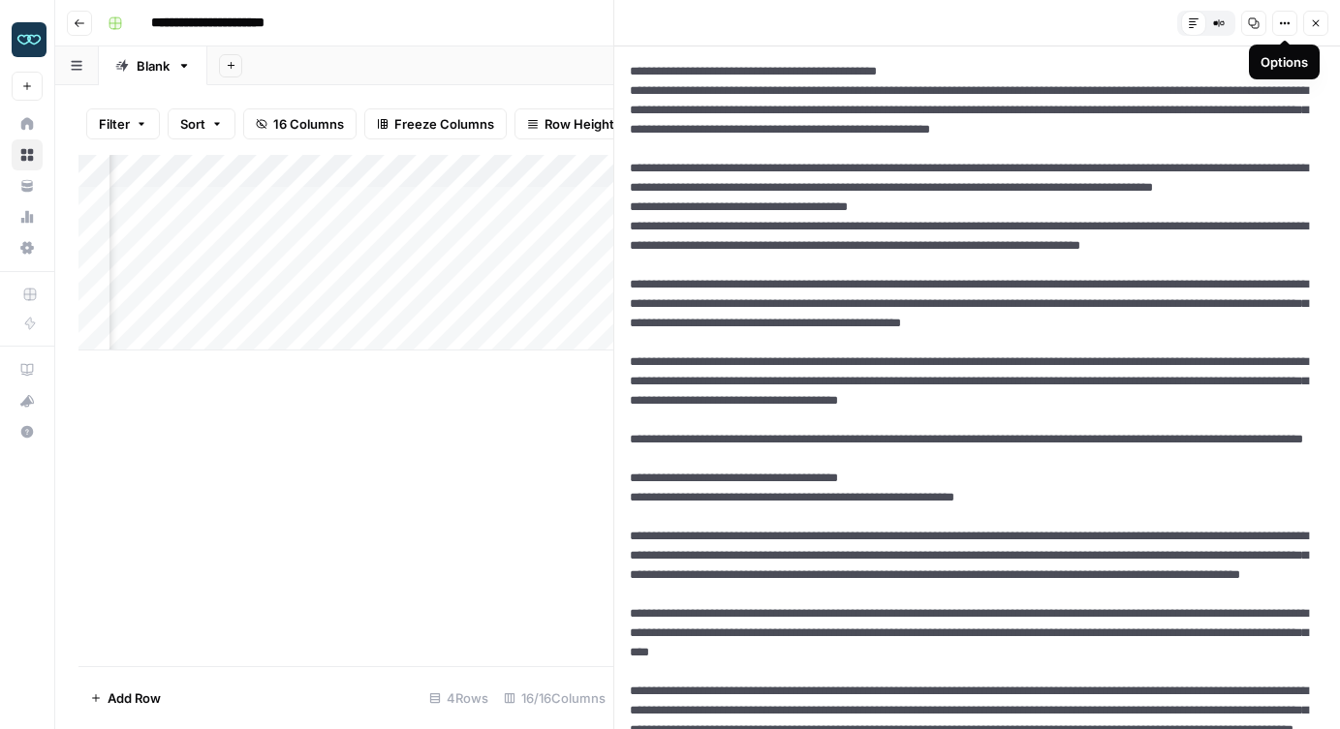
click at [1279, 19] on icon "button" at bounding box center [1285, 23] width 12 height 12
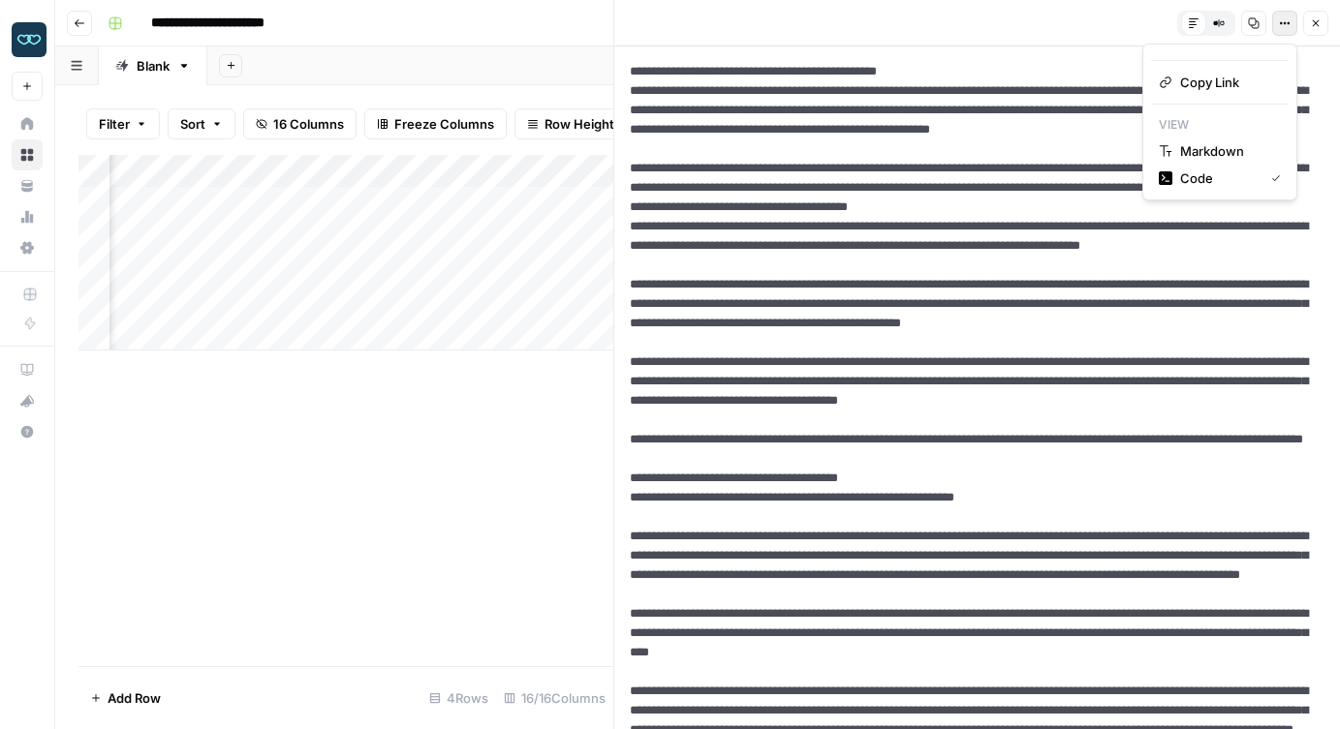
click at [1080, 25] on div "Default Editor Compare Old vs New Content Copy Options Close" at bounding box center [977, 23] width 702 height 25
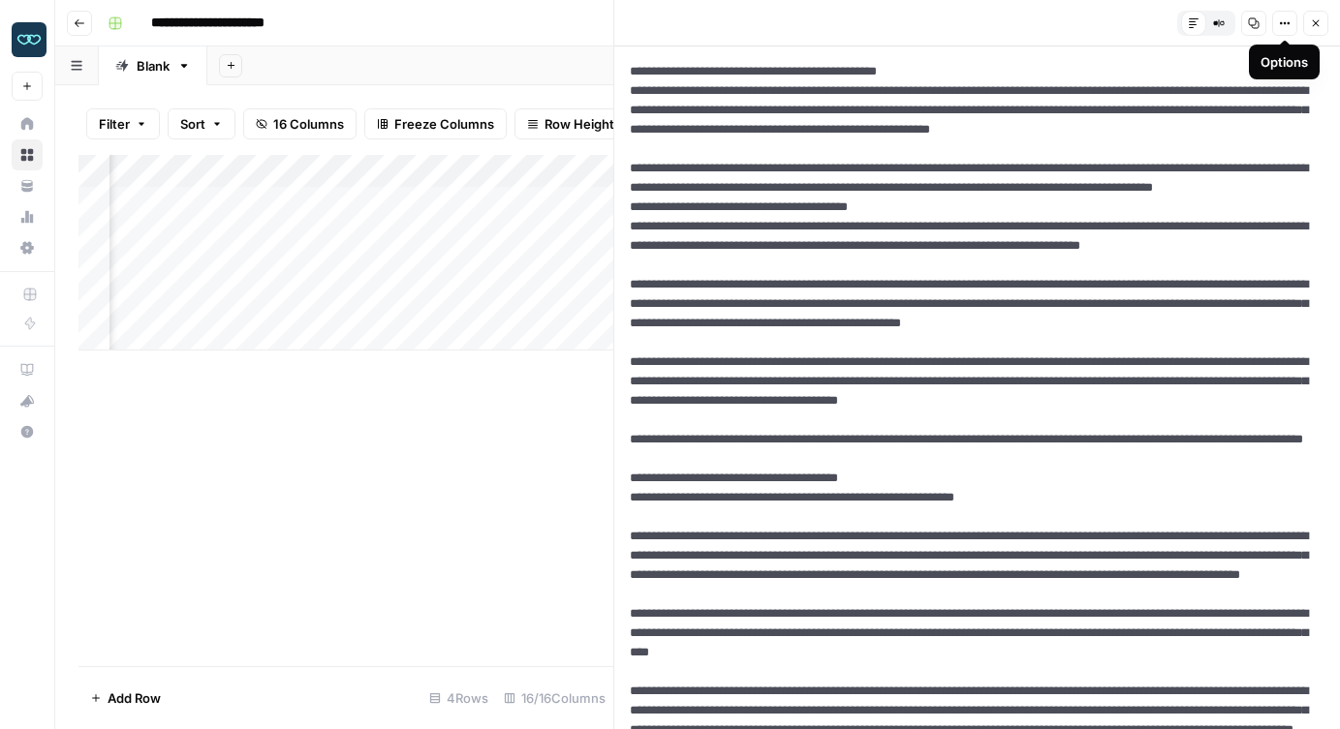
click at [1281, 26] on icon "button" at bounding box center [1285, 23] width 12 height 12
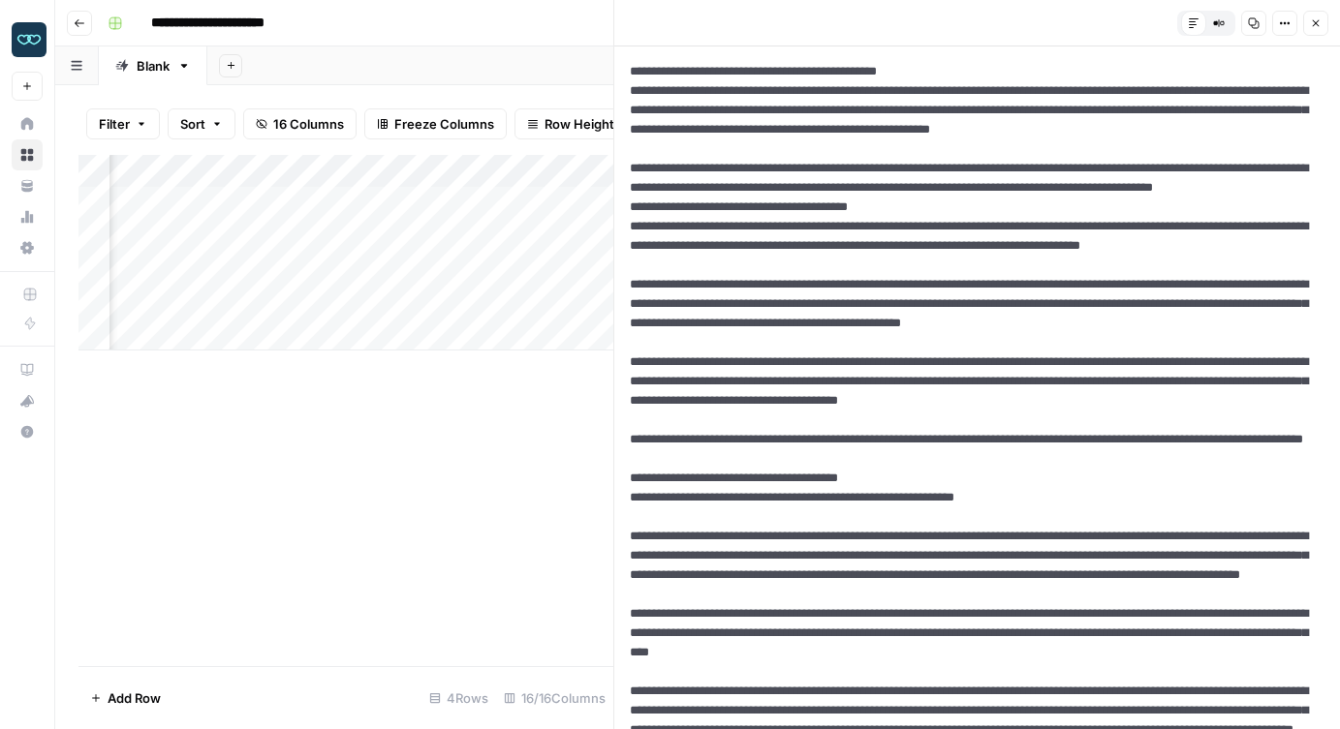
click at [1292, 30] on button "Options" at bounding box center [1284, 23] width 25 height 25
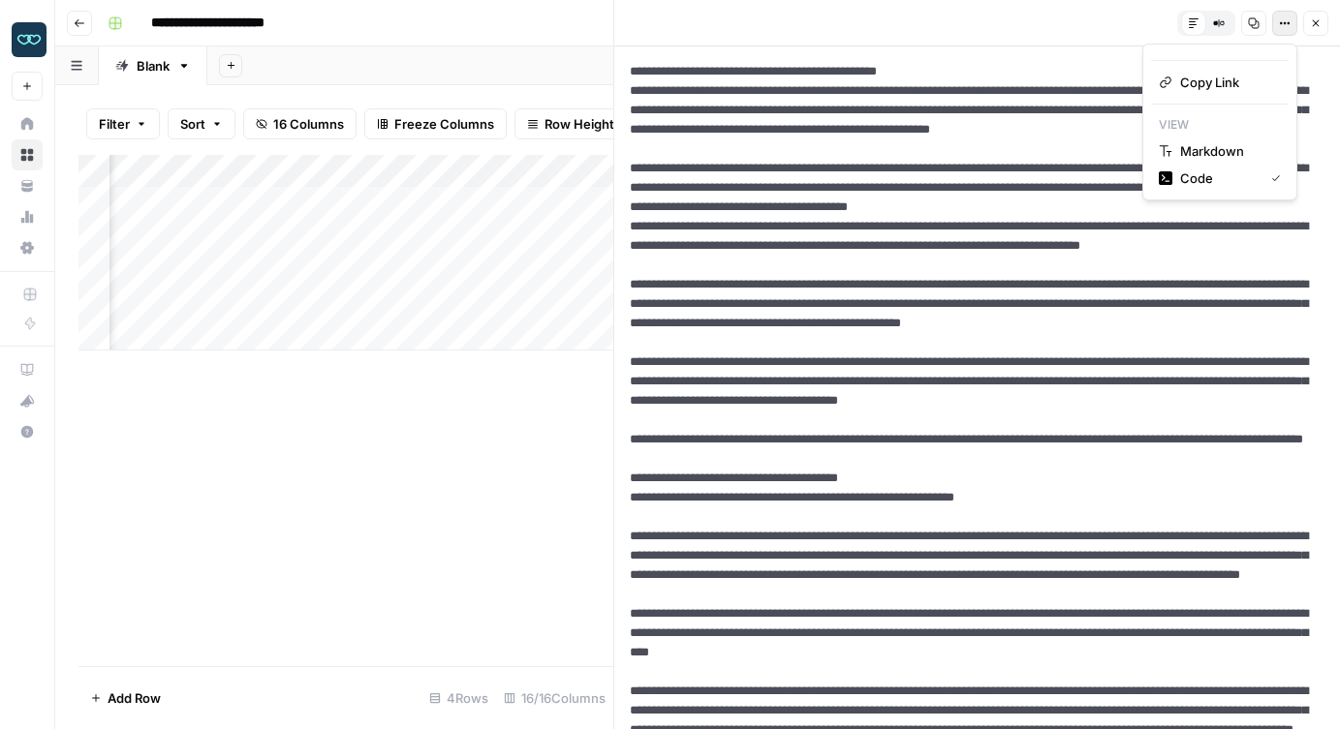
click at [524, 426] on div "Add Column" at bounding box center [345, 410] width 535 height 511
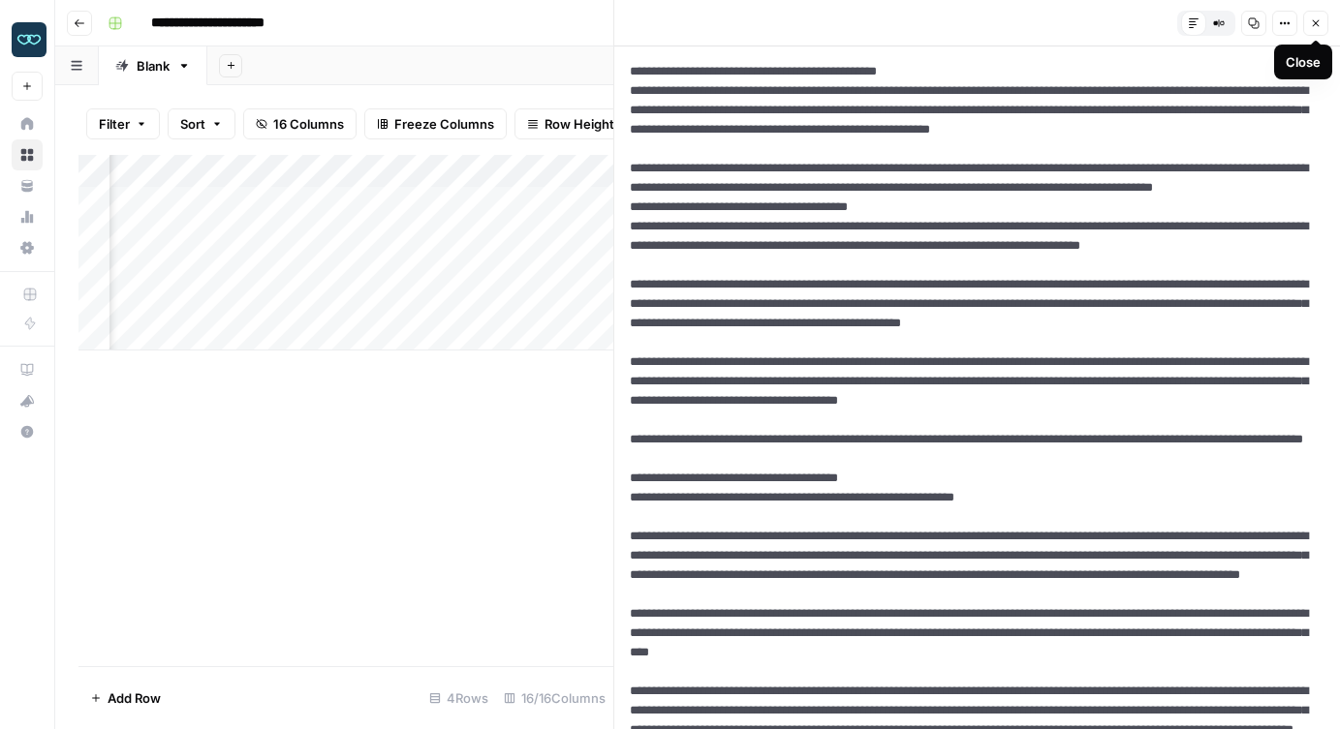
click at [1315, 17] on icon "button" at bounding box center [1316, 23] width 12 height 12
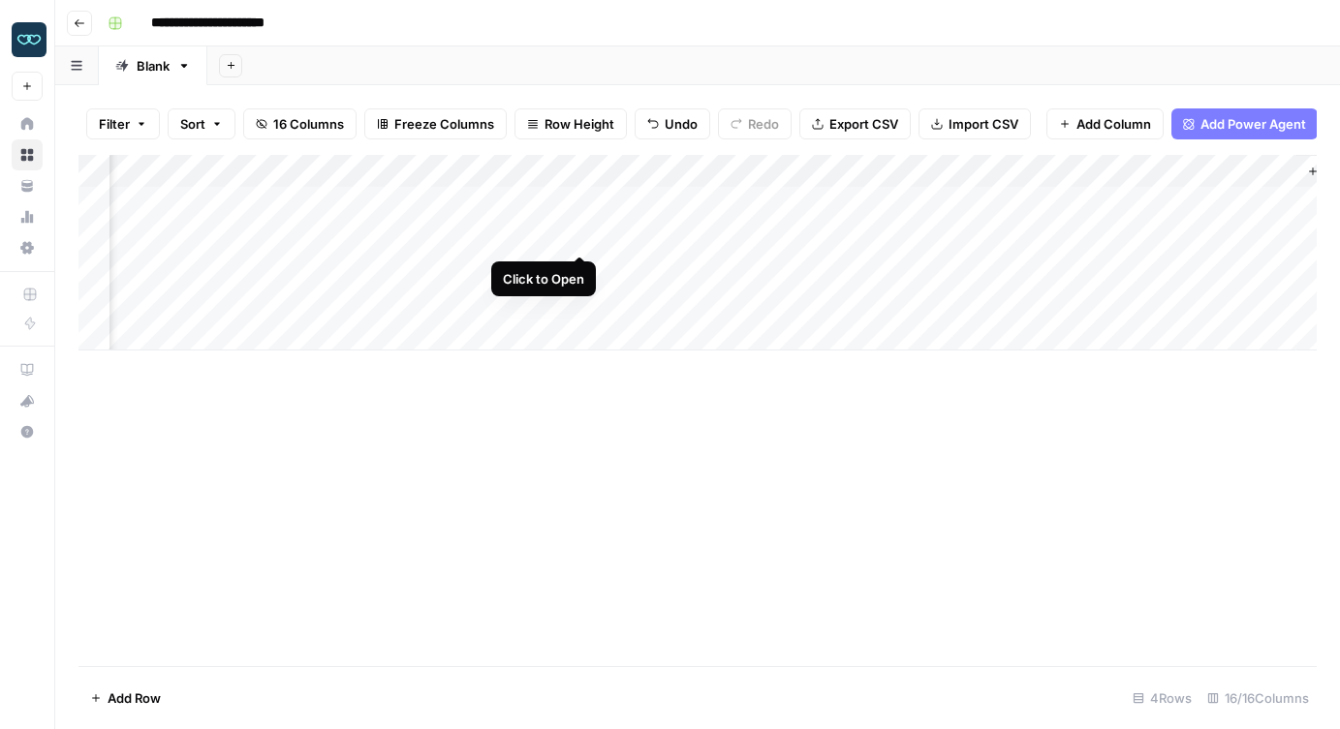
click at [577, 235] on div "Add Column" at bounding box center [697, 253] width 1238 height 196
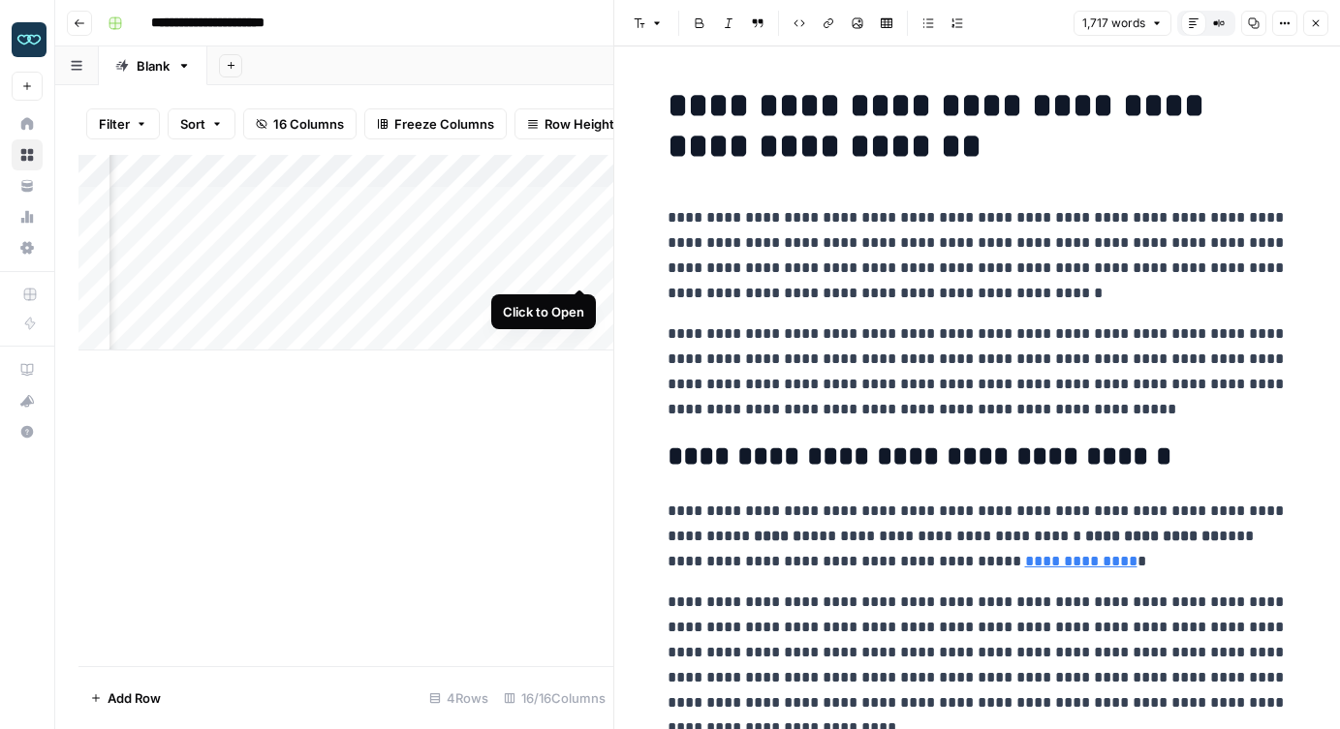
click at [577, 269] on div "Add Column" at bounding box center [345, 253] width 535 height 196
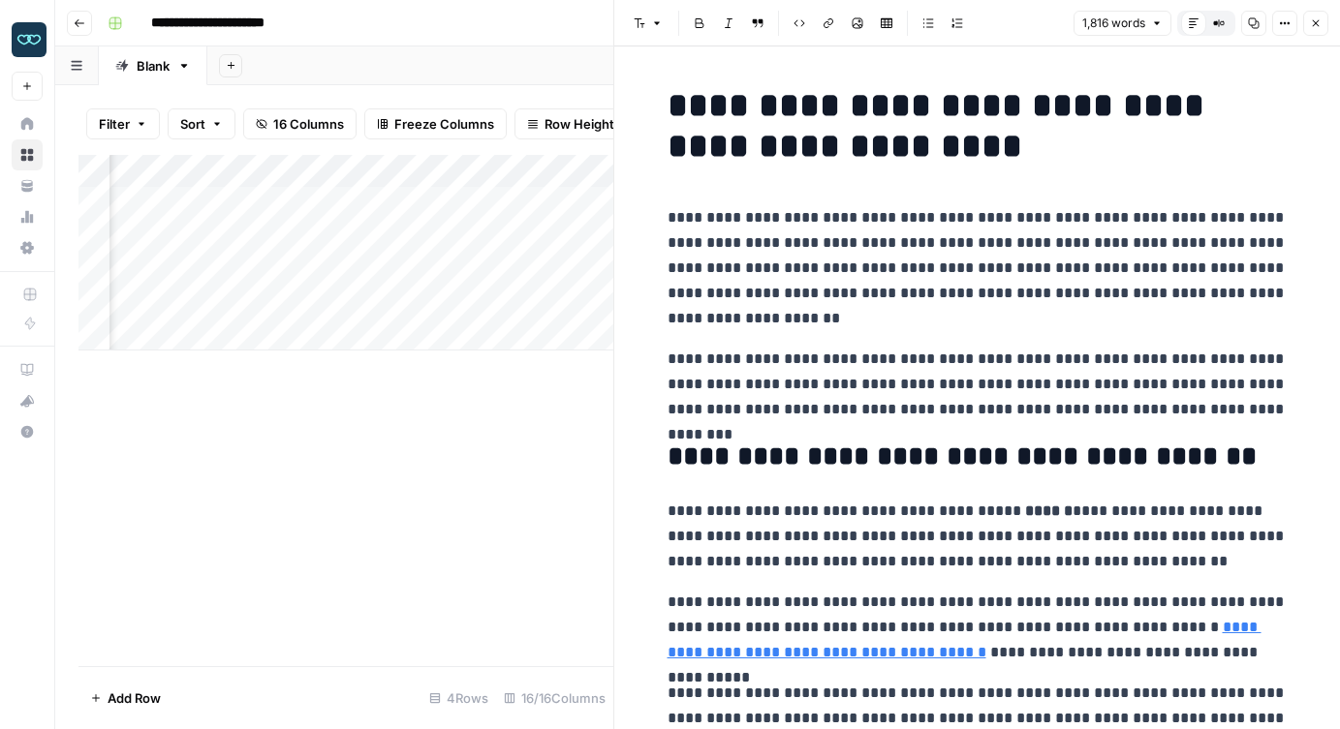
click at [1313, 26] on icon "button" at bounding box center [1316, 23] width 12 height 12
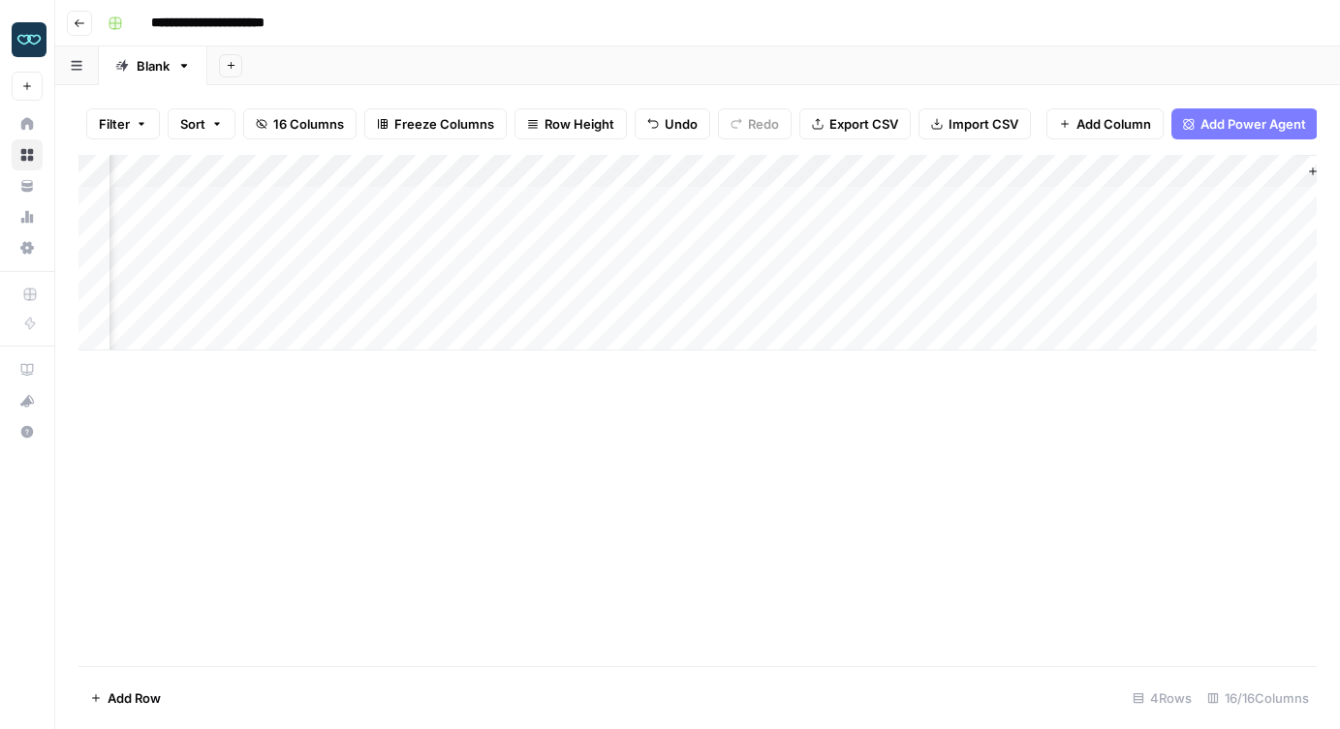
click at [548, 467] on div "Add Column" at bounding box center [697, 410] width 1238 height 511
click at [186, 302] on div "Add Column" at bounding box center [697, 253] width 1238 height 196
click at [186, 302] on textarea "**********" at bounding box center [263, 303] width 310 height 27
click at [234, 424] on div "Add Column" at bounding box center [697, 410] width 1238 height 511
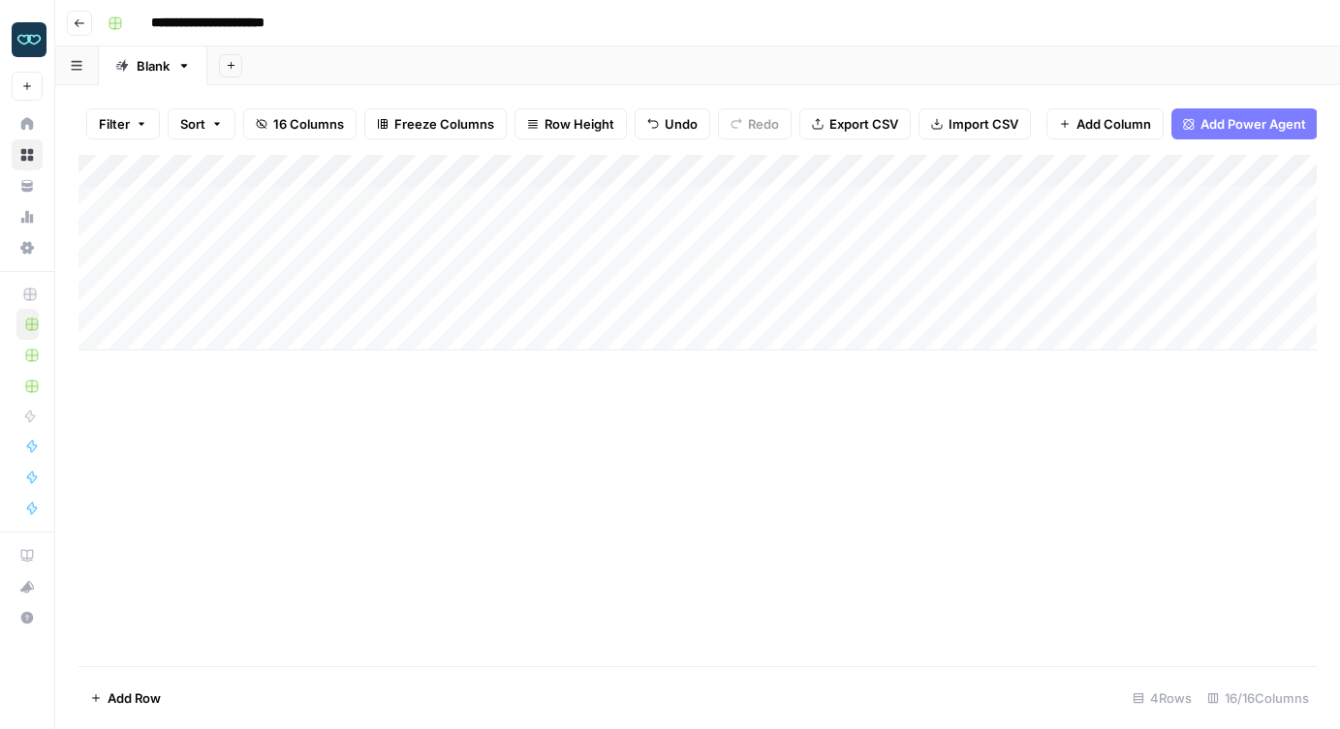
click at [252, 512] on div "Add Column" at bounding box center [697, 410] width 1238 height 511
click at [214, 437] on div "Add Column" at bounding box center [697, 410] width 1238 height 511
click at [93, 301] on div "Add Column" at bounding box center [697, 253] width 1238 height 196
click at [144, 699] on span "Delete 1 Row" at bounding box center [128, 698] width 77 height 19
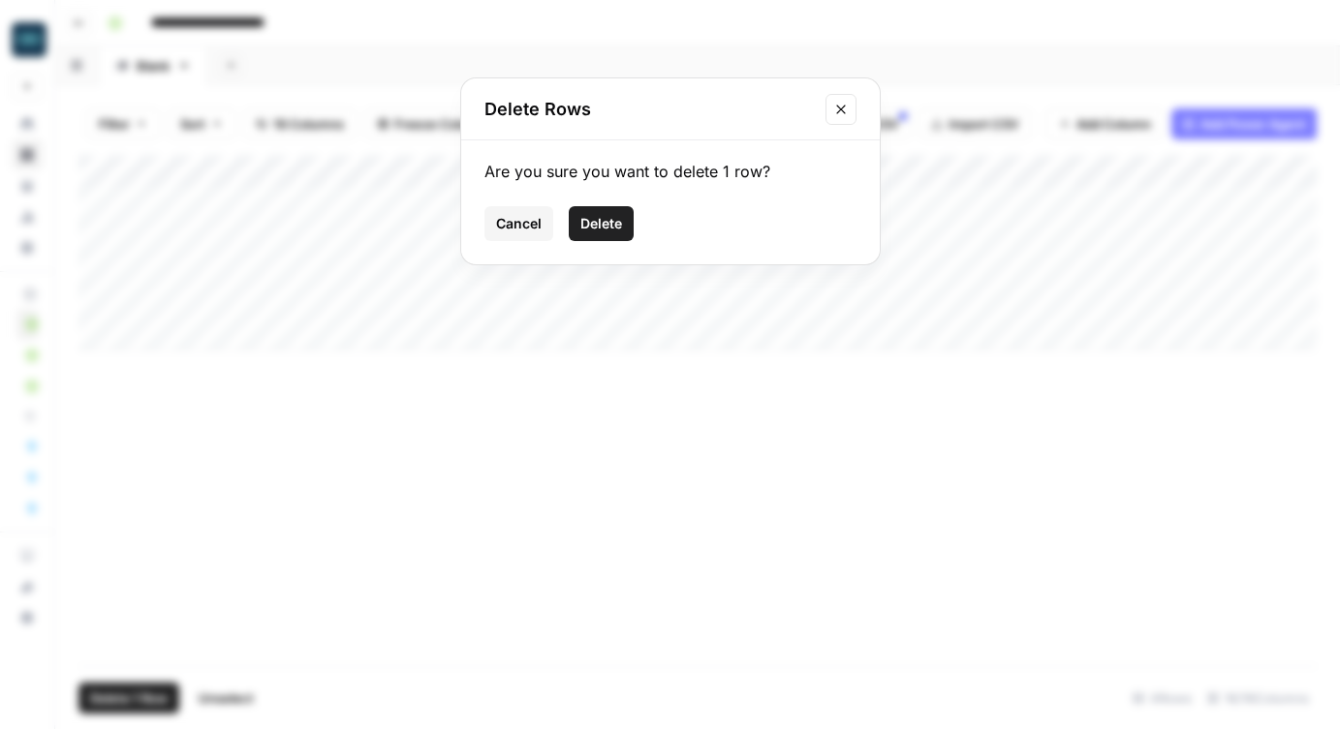
click at [603, 219] on span "Delete" at bounding box center [601, 223] width 42 height 19
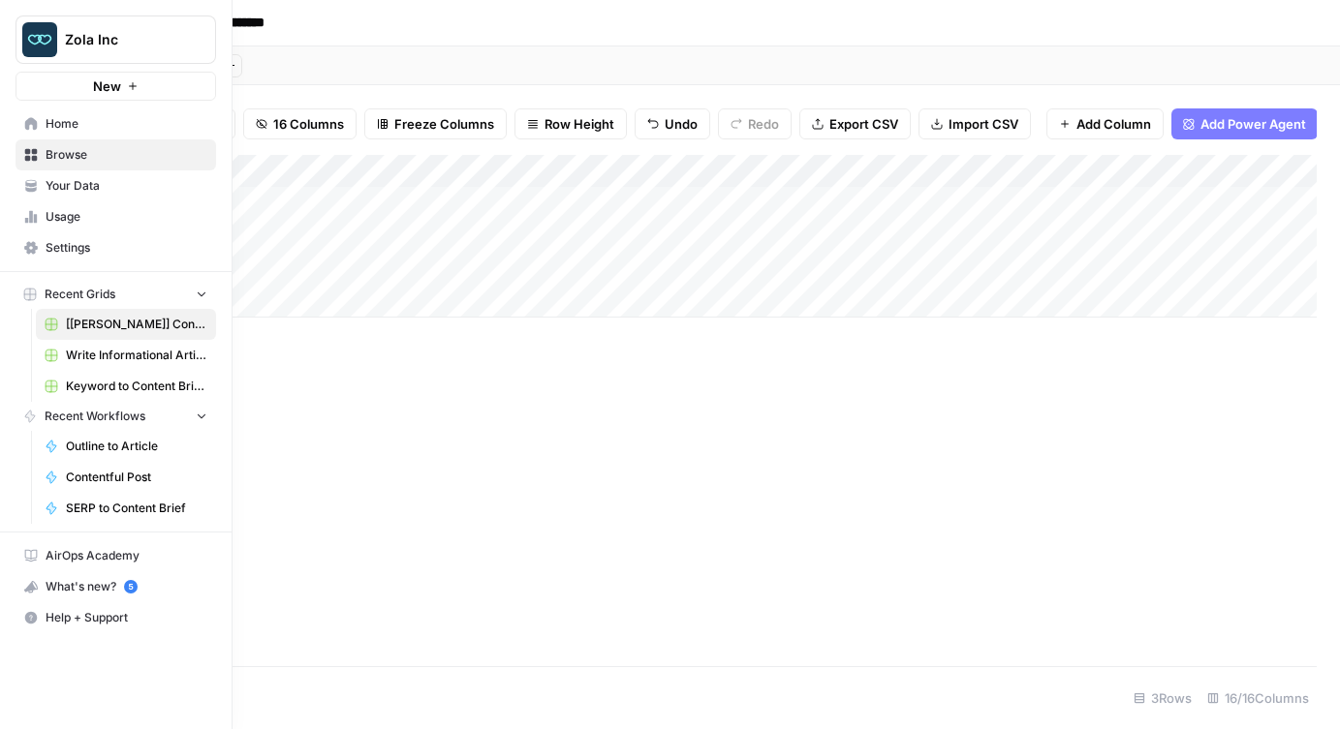
click at [91, 185] on span "Your Data" at bounding box center [127, 185] width 162 height 17
